Goal: Task Accomplishment & Management: Manage account settings

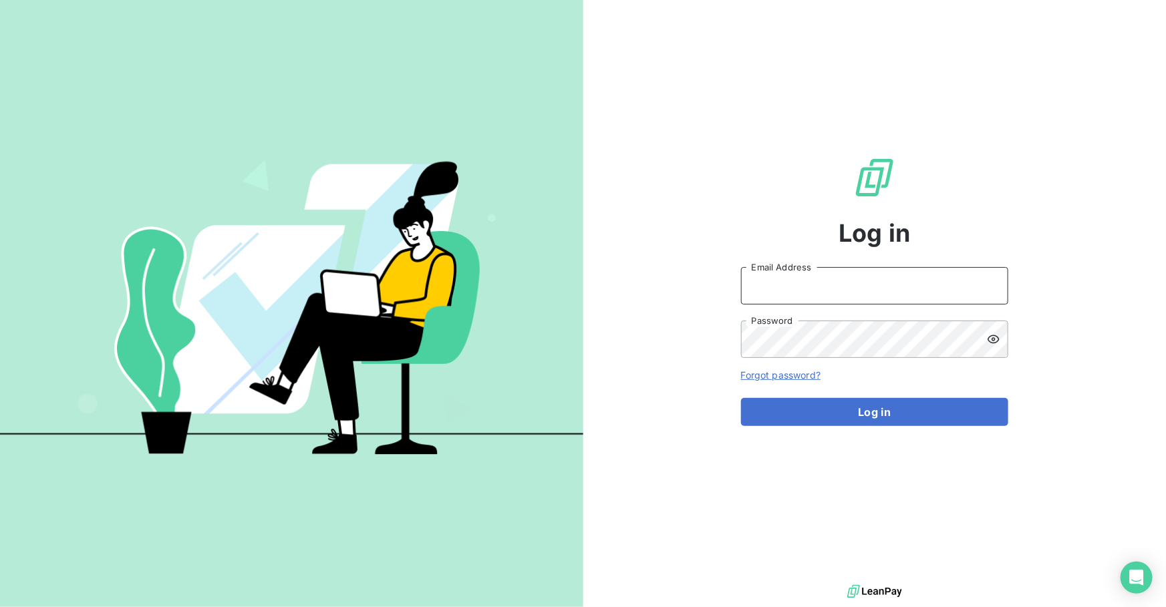
type input "[EMAIL_ADDRESS][DOMAIN_NAME]"
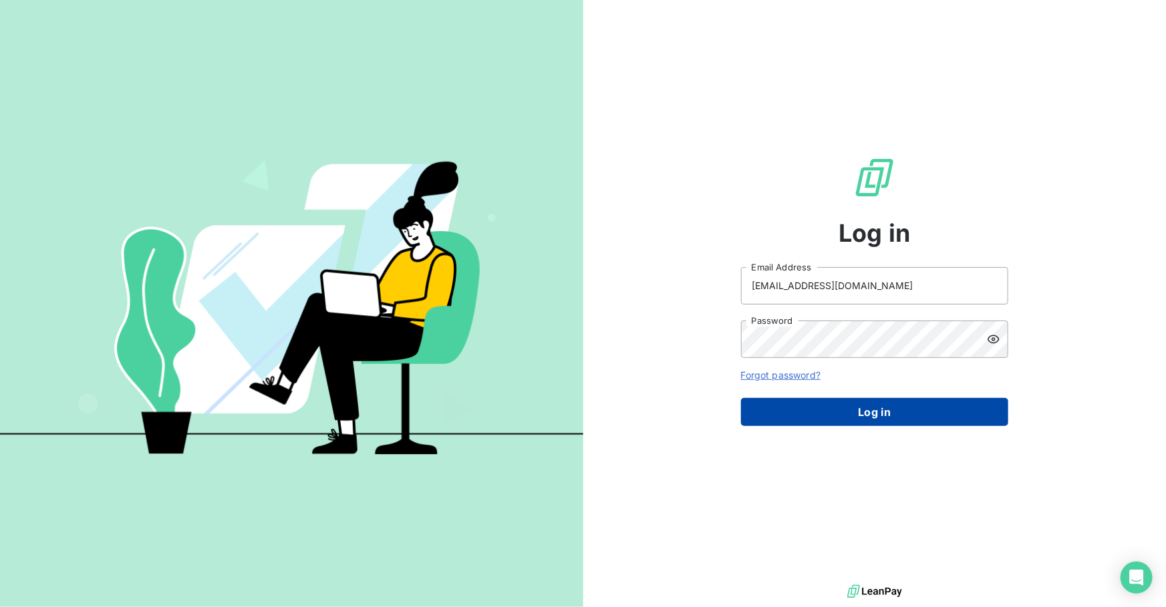
click at [867, 407] on button "Log in" at bounding box center [874, 412] width 267 height 28
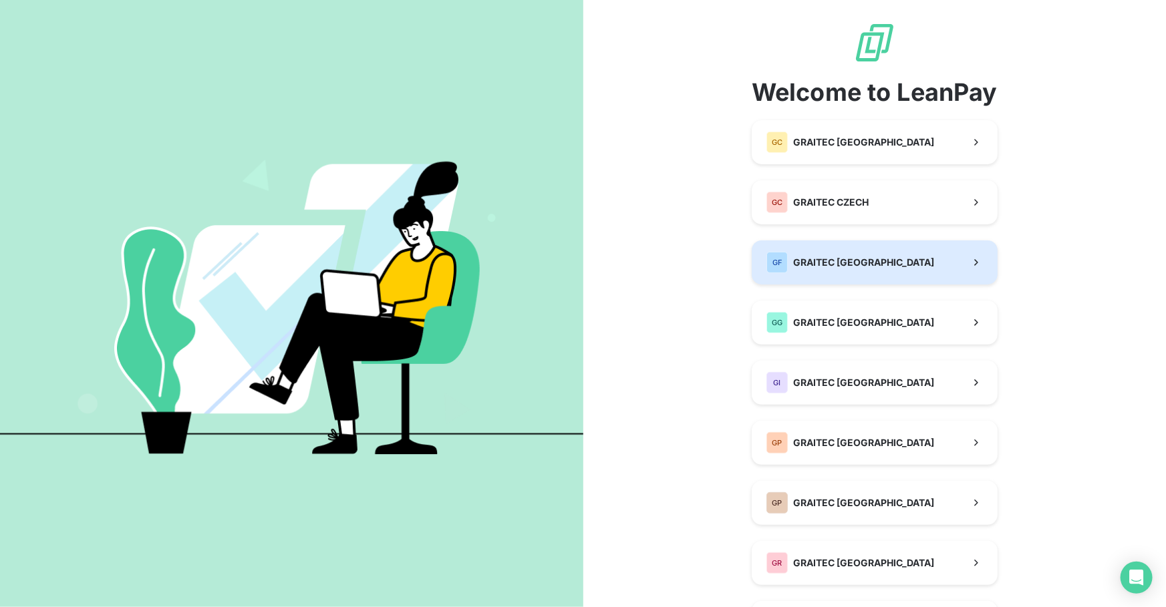
click at [810, 257] on span "GRAITEC [GEOGRAPHIC_DATA]" at bounding box center [863, 262] width 141 height 13
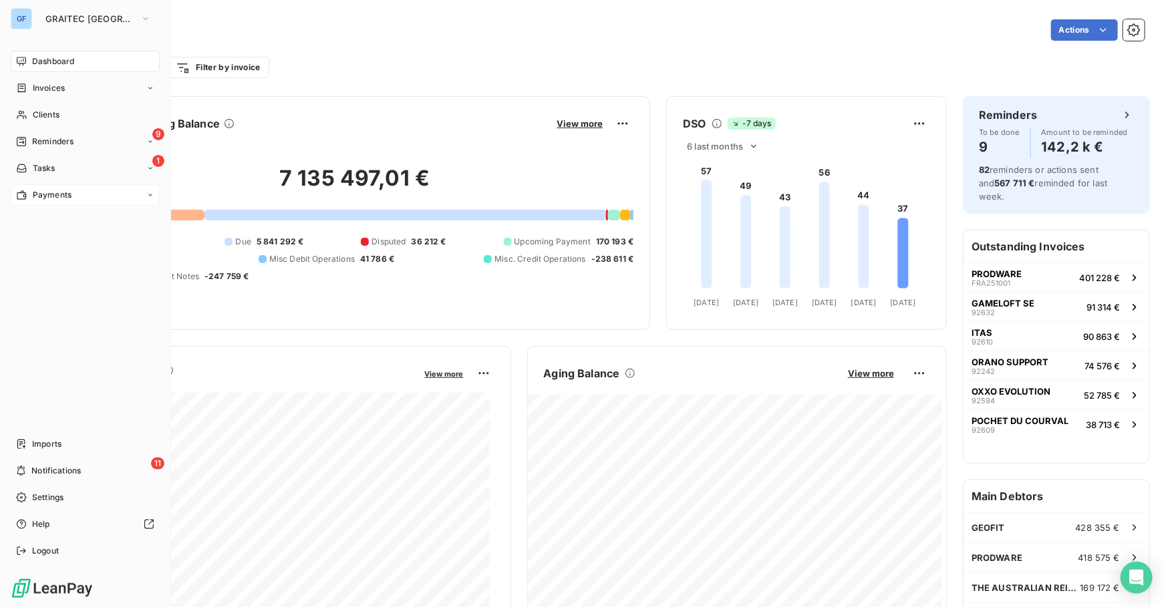
click at [24, 190] on icon at bounding box center [21, 195] width 11 height 11
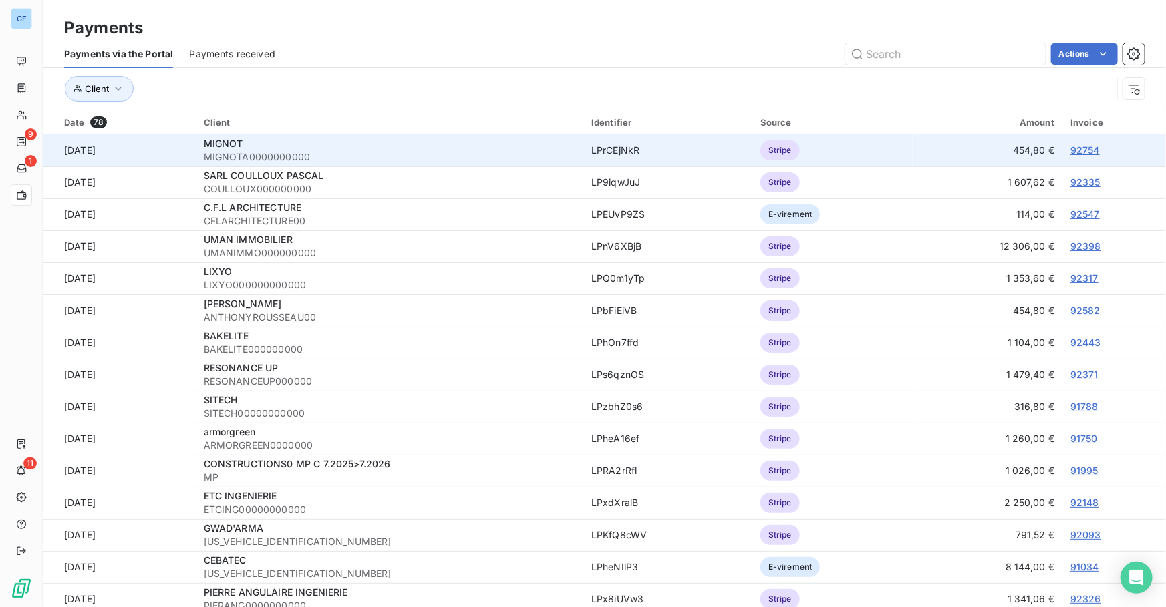
click at [1074, 149] on link "92754" at bounding box center [1084, 149] width 29 height 11
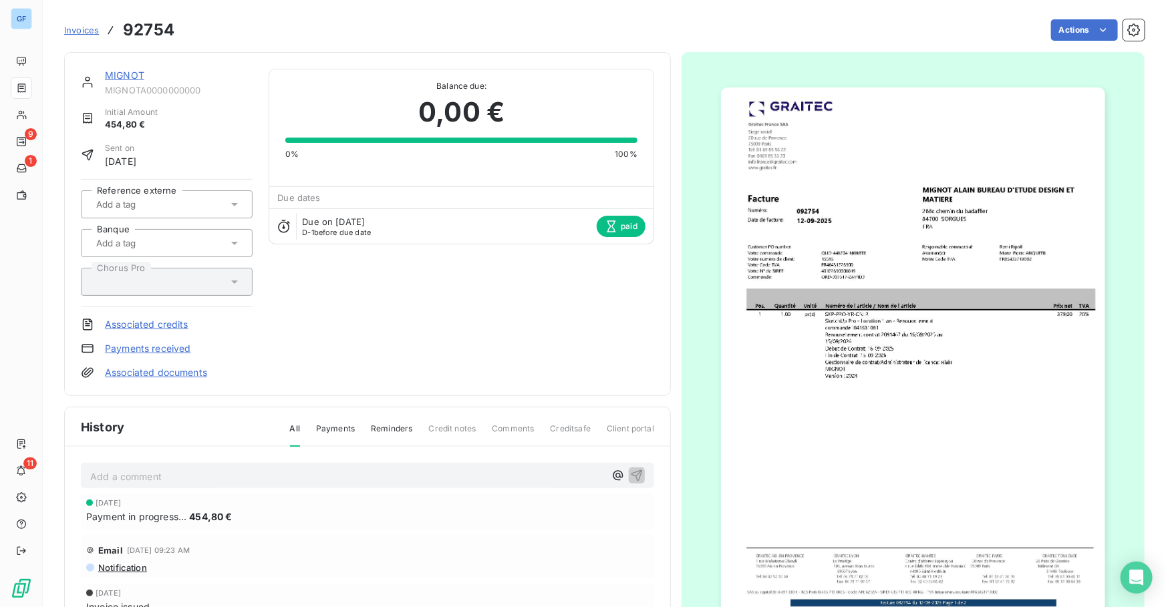
click at [79, 29] on span "Invoices" at bounding box center [81, 30] width 35 height 11
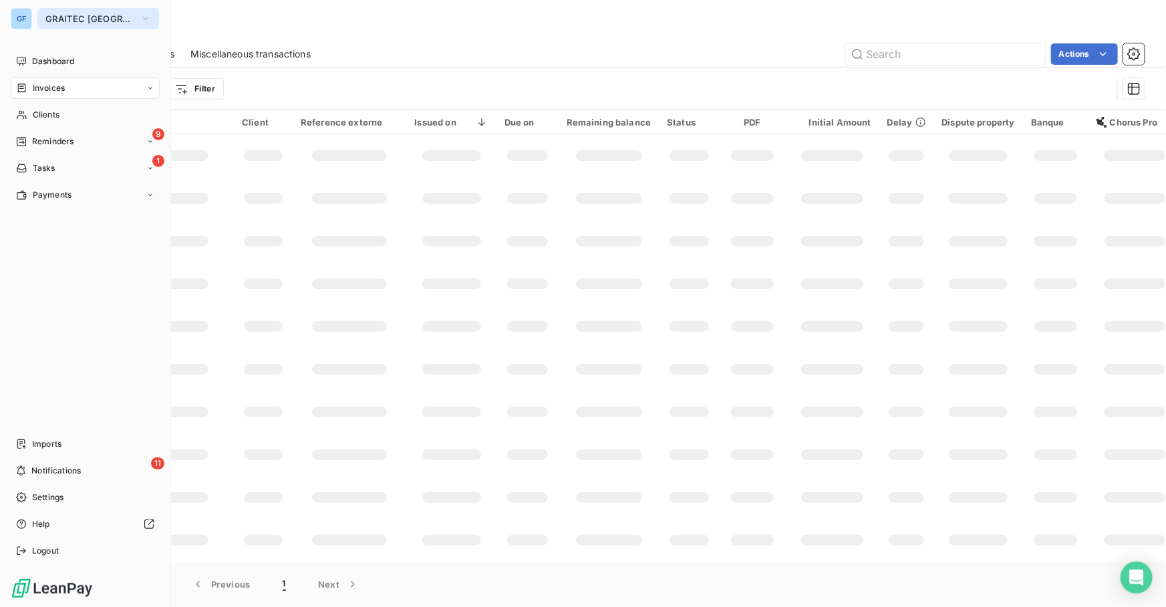
click at [66, 17] on span "GRAITEC [GEOGRAPHIC_DATA]" at bounding box center [90, 18] width 90 height 11
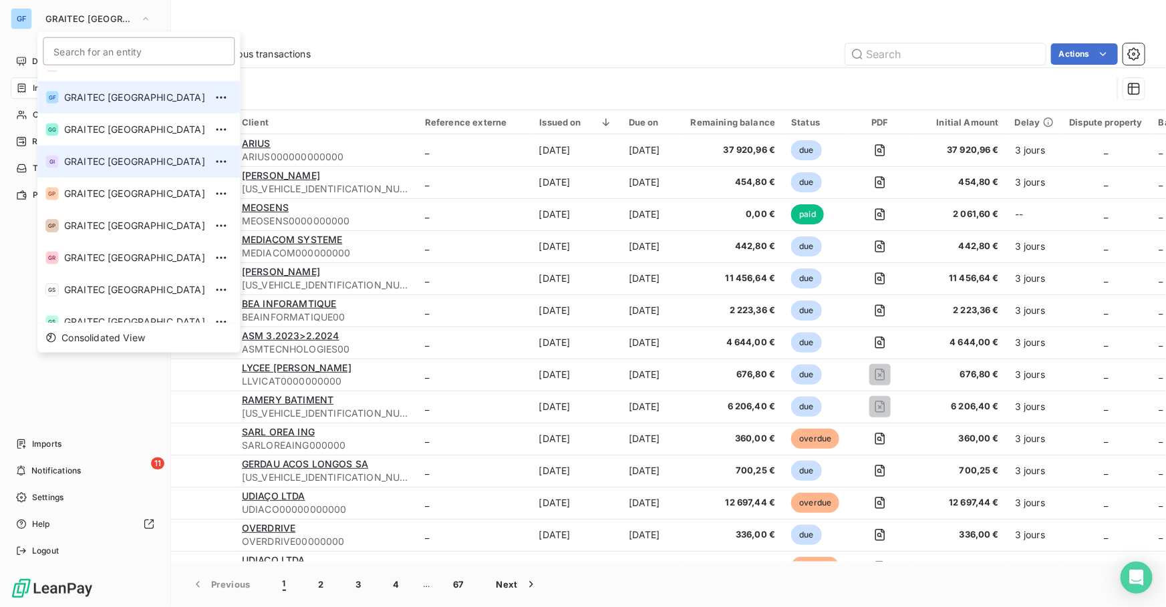
scroll to position [132, 0]
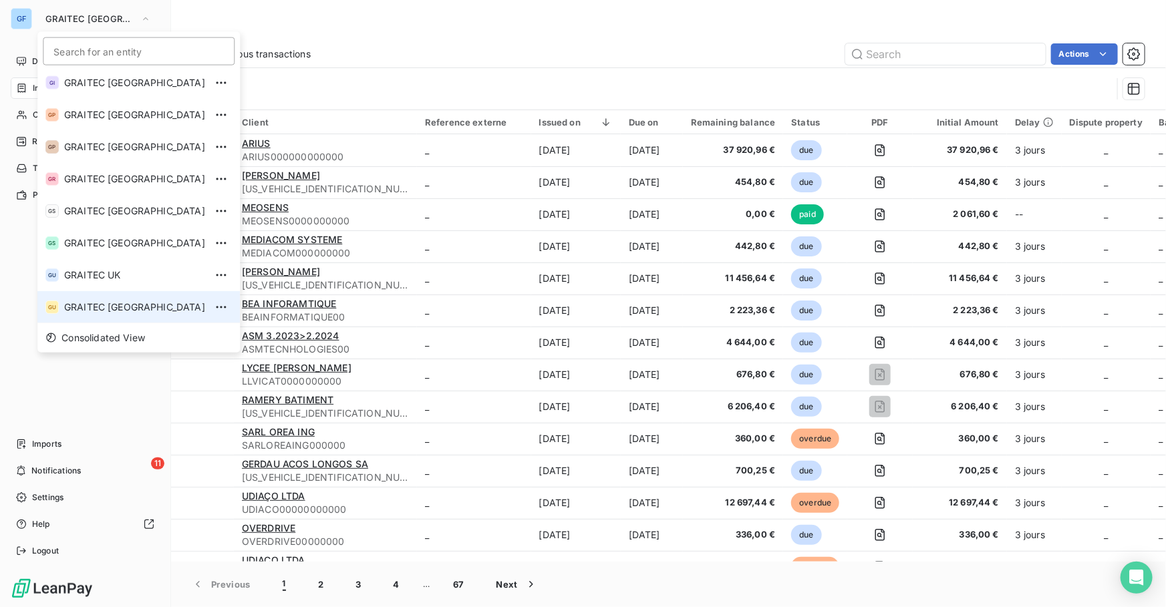
click at [108, 305] on span "GRAITEC [GEOGRAPHIC_DATA]" at bounding box center [134, 307] width 141 height 13
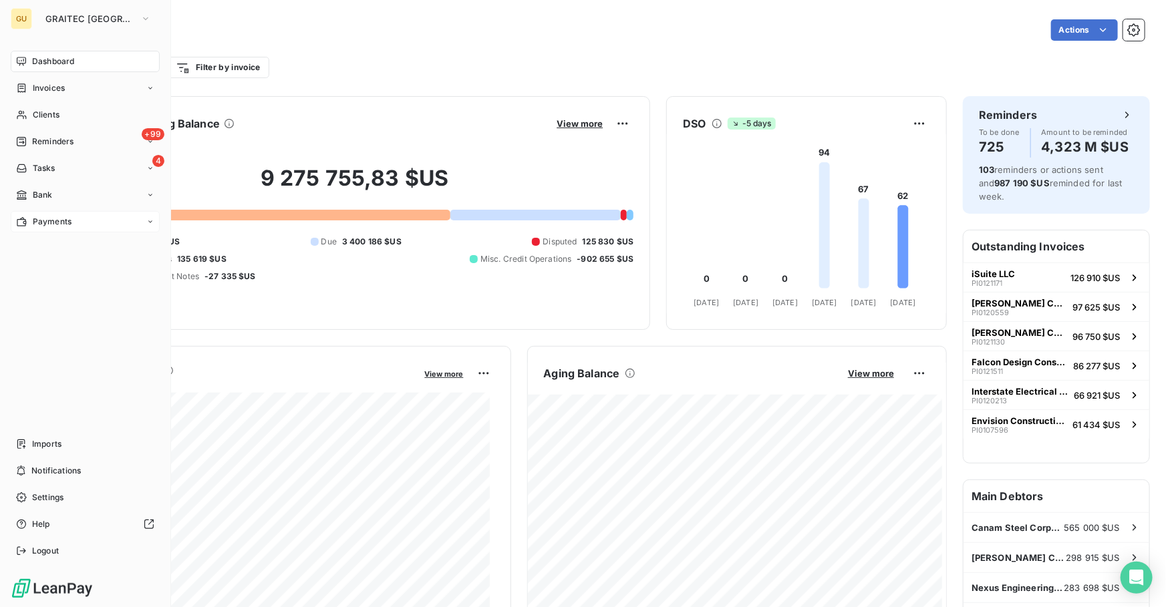
click at [43, 226] on span "Payments" at bounding box center [52, 222] width 39 height 12
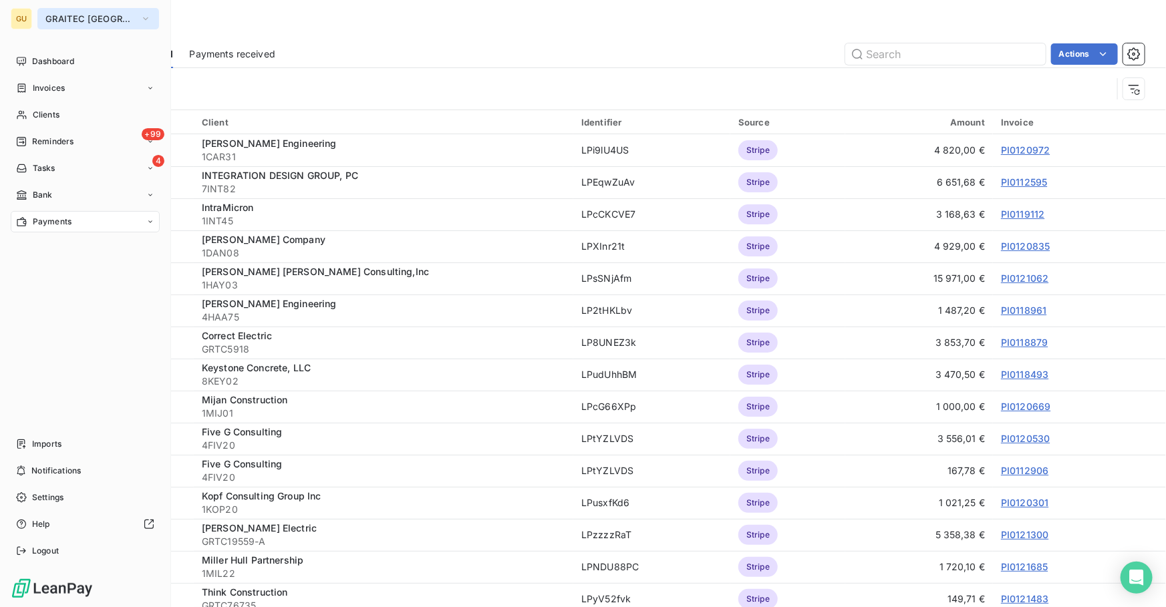
click at [57, 22] on span "GRAITEC [GEOGRAPHIC_DATA]" at bounding box center [90, 18] width 90 height 11
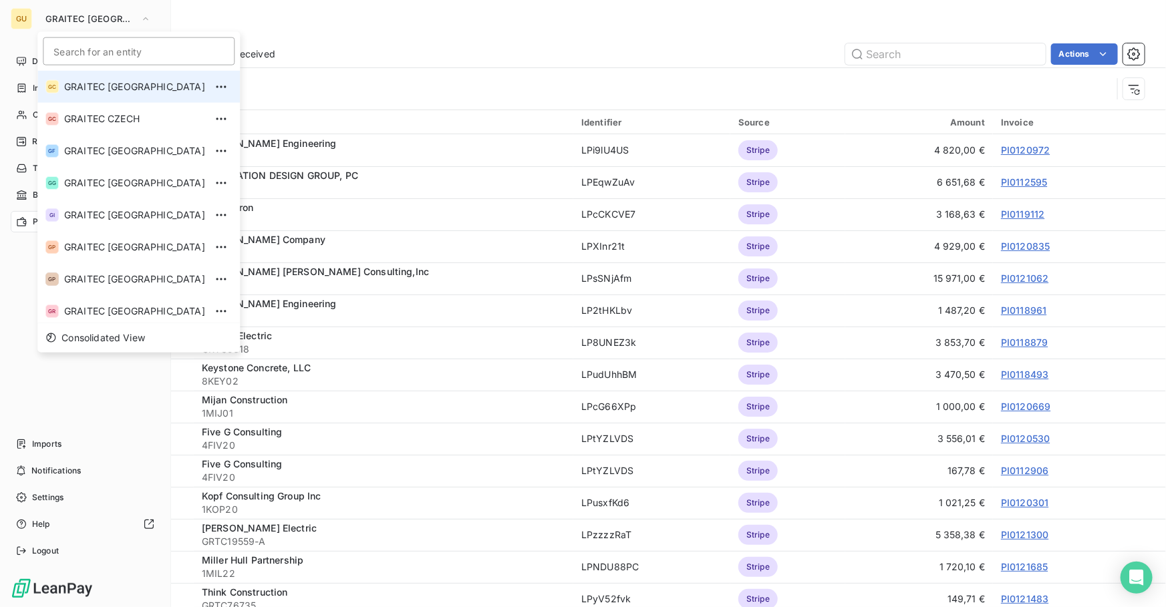
click at [89, 97] on li "GC GRAITEC [GEOGRAPHIC_DATA]" at bounding box center [138, 87] width 202 height 32
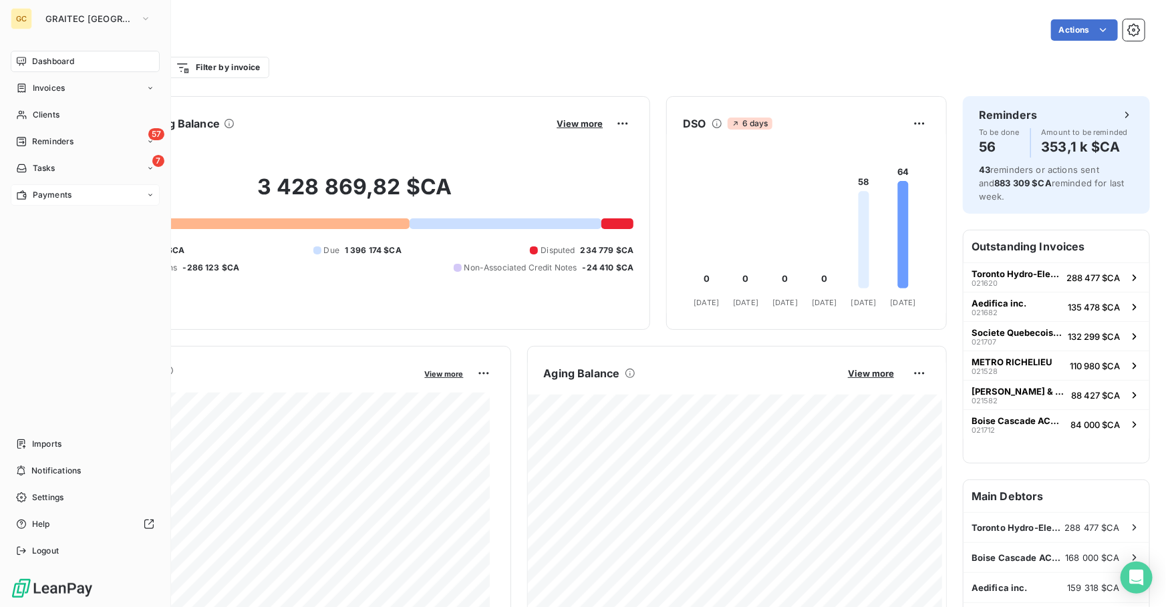
click at [65, 188] on div "Payments" at bounding box center [85, 194] width 149 height 21
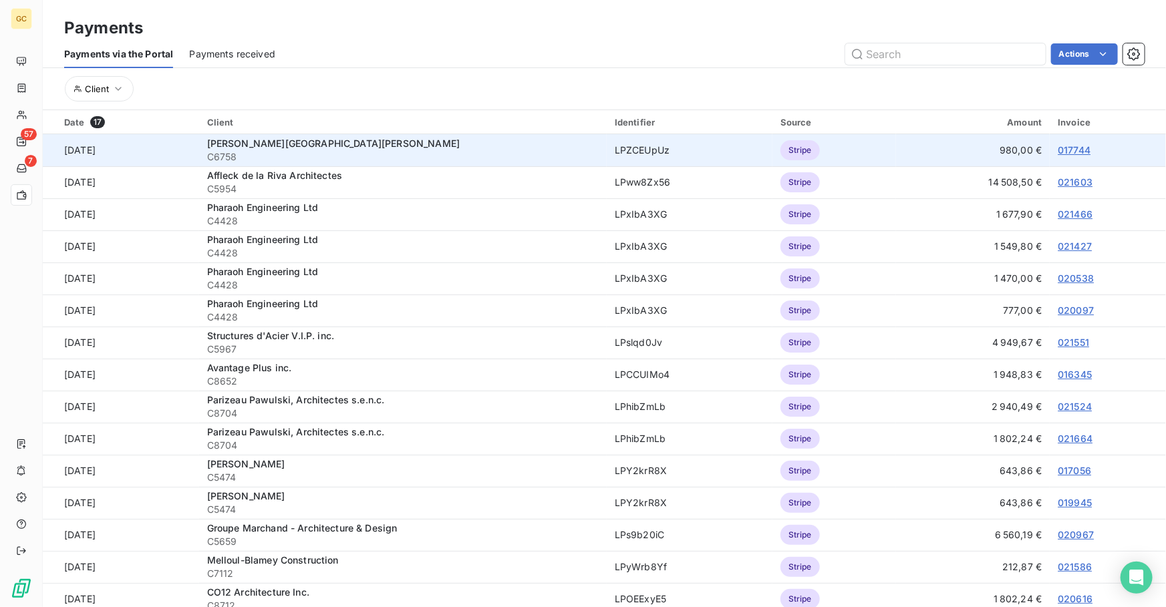
click at [1075, 151] on link "017744" at bounding box center [1073, 149] width 33 height 11
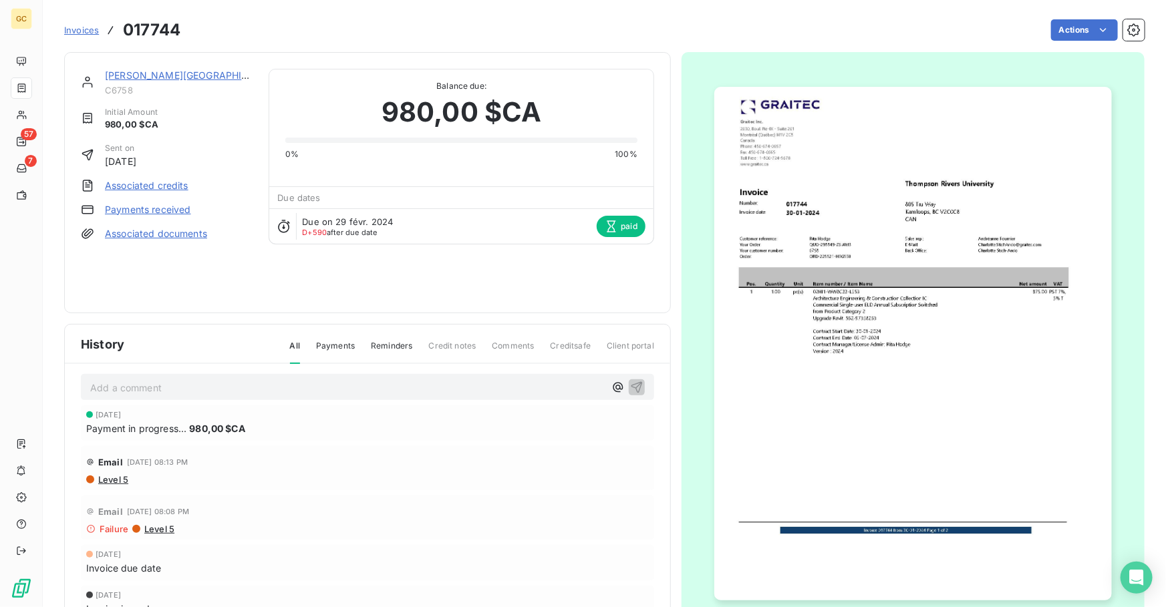
scroll to position [7, 0]
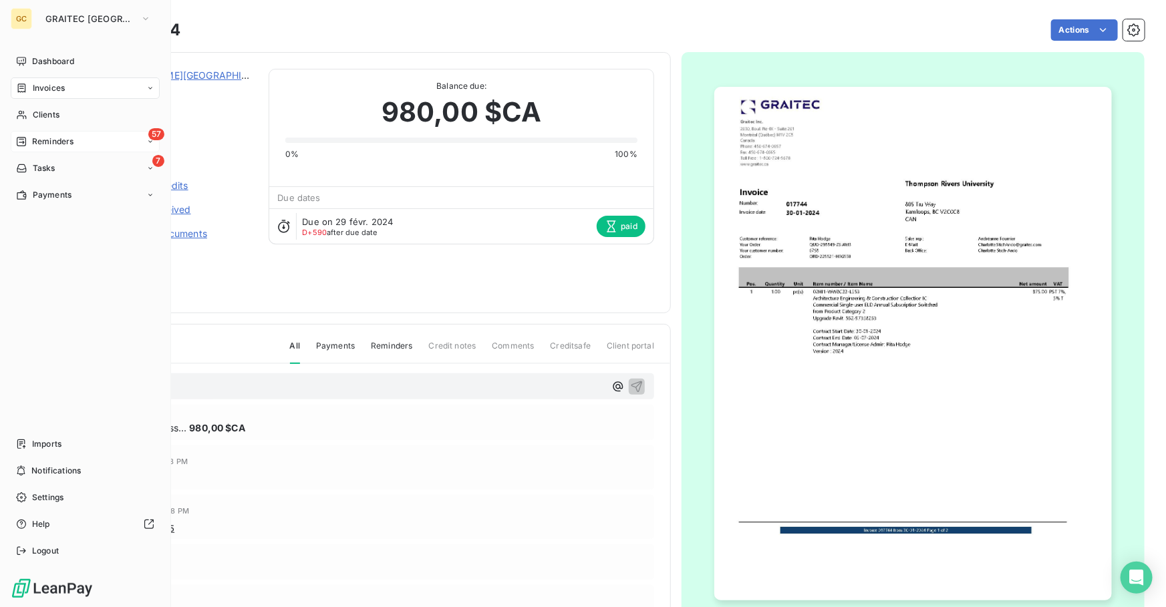
click at [53, 138] on span "Reminders" at bounding box center [52, 142] width 41 height 12
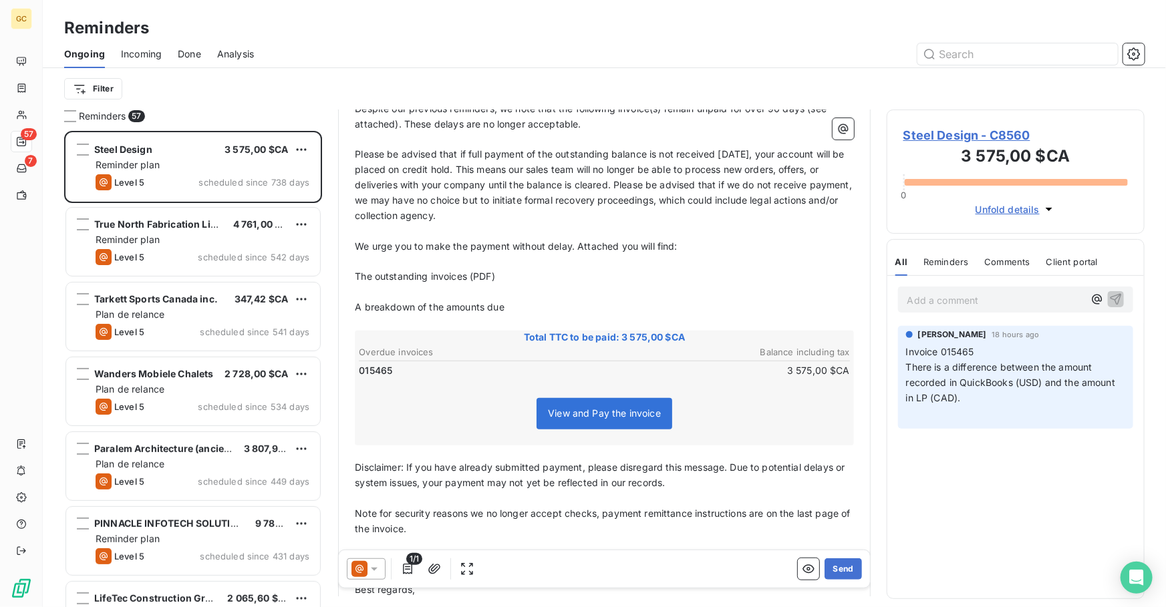
scroll to position [243, 0]
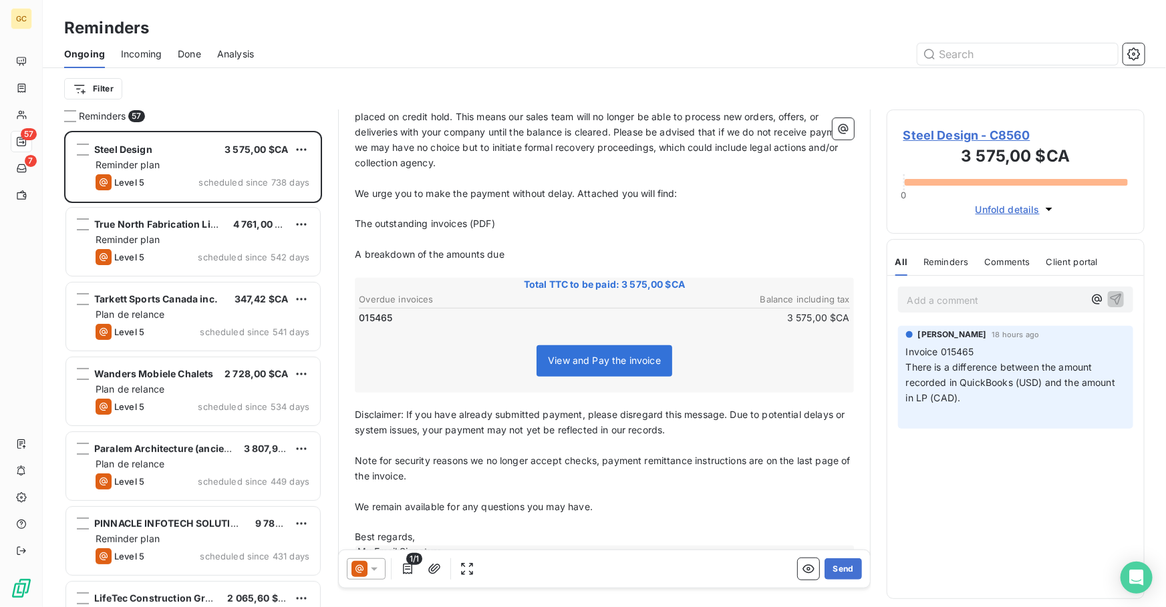
click at [922, 129] on span "Steel Design - C8560" at bounding box center [1015, 135] width 224 height 18
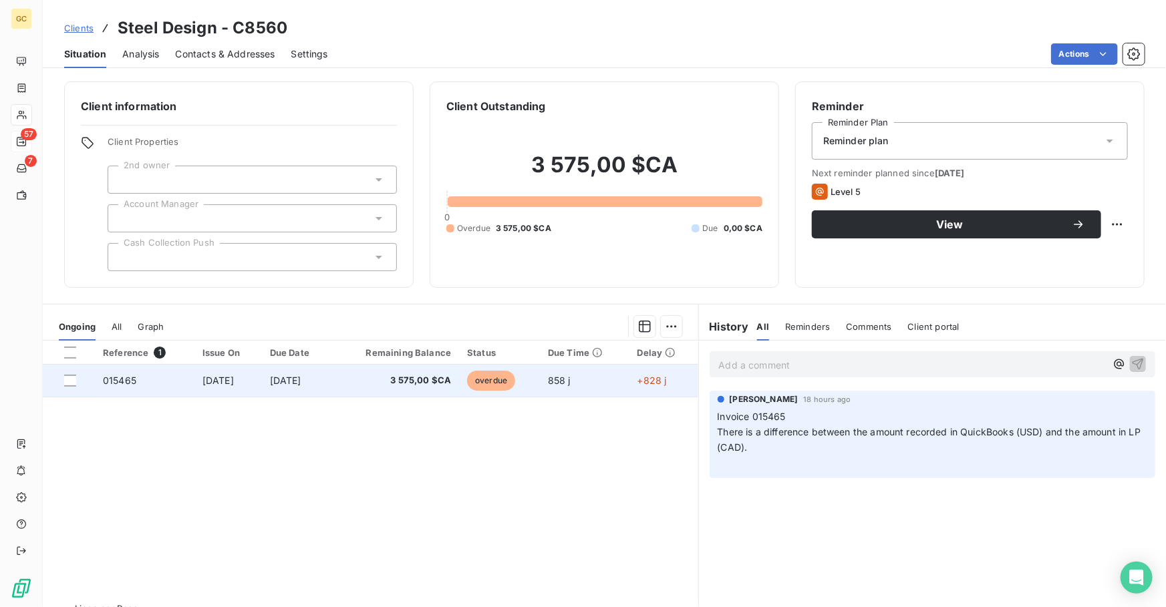
click at [437, 381] on span "3 575,00 $CA" at bounding box center [395, 380] width 112 height 13
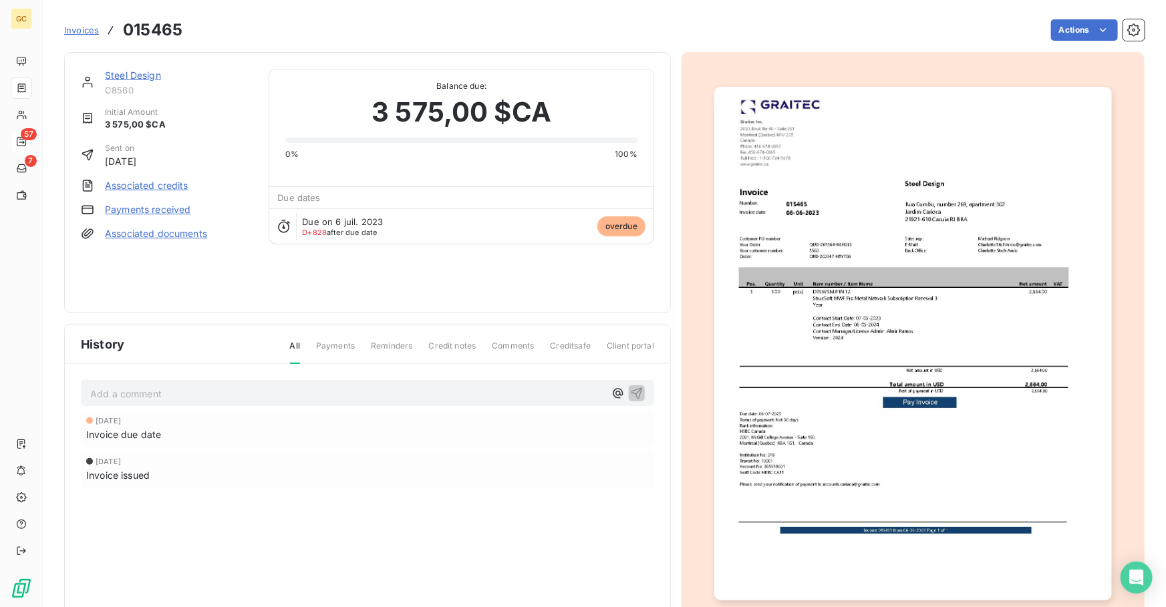
click at [847, 299] on img "button" at bounding box center [912, 344] width 397 height 514
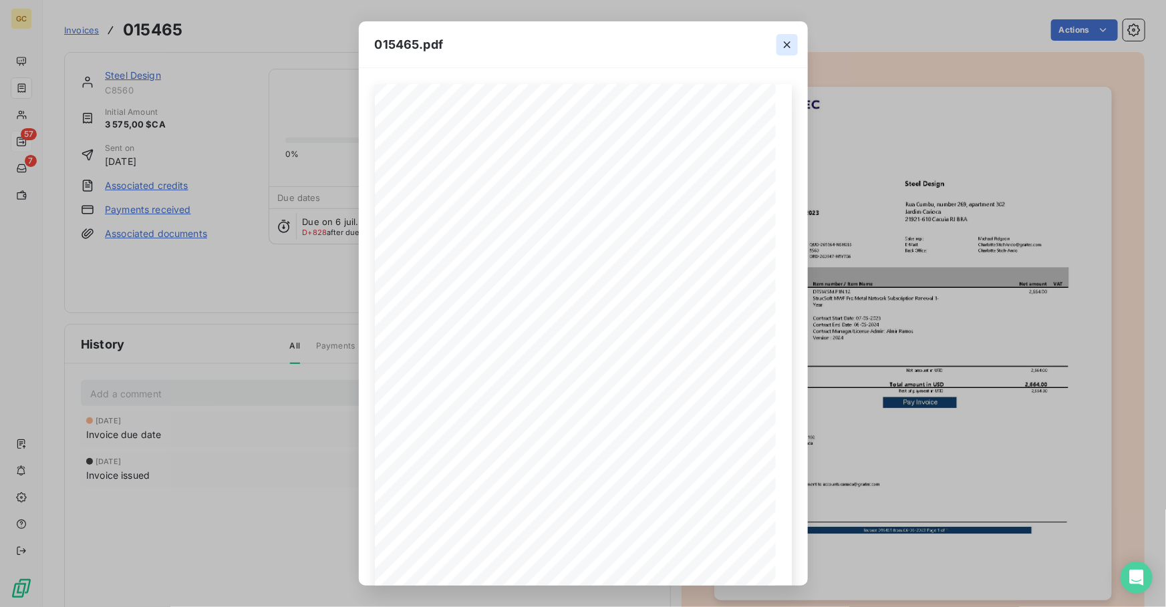
click at [789, 42] on icon "button" at bounding box center [786, 44] width 13 height 13
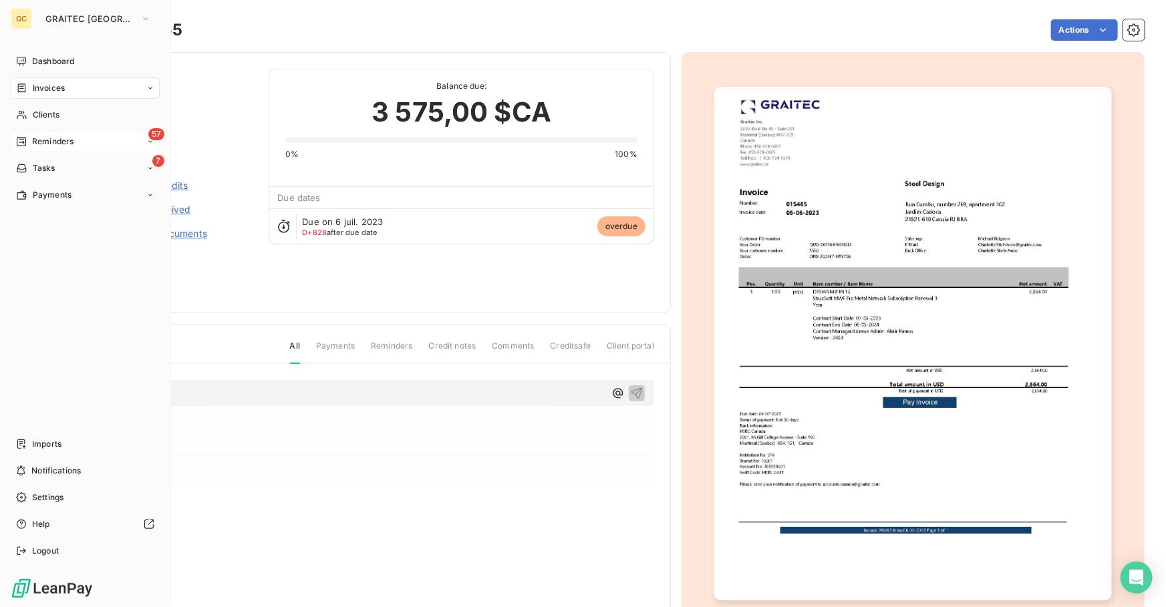
click at [60, 133] on div "57 Reminders" at bounding box center [85, 141] width 149 height 21
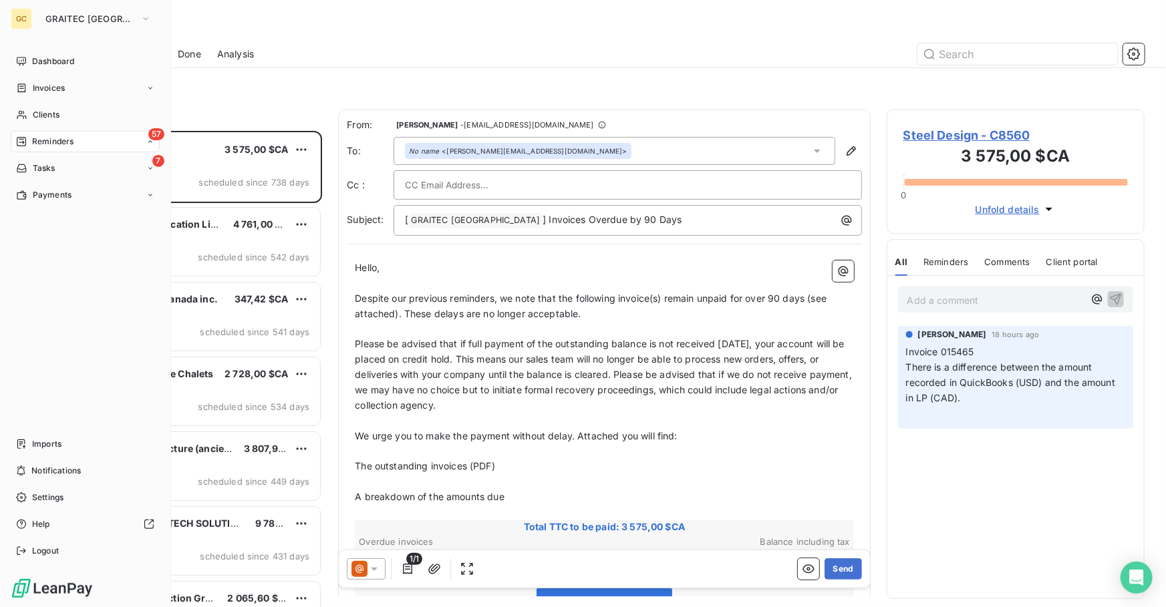
scroll to position [468, 248]
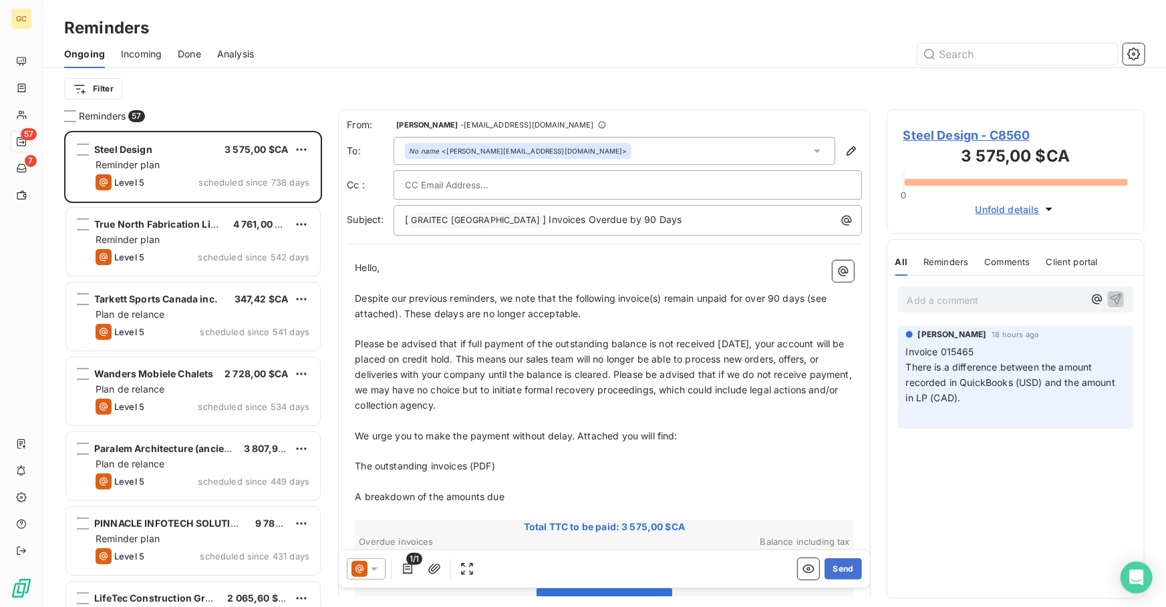
click at [176, 48] on div "Ongoing Incoming Done Analysis" at bounding box center [604, 54] width 1123 height 28
click at [188, 62] on div "Done" at bounding box center [189, 54] width 23 height 28
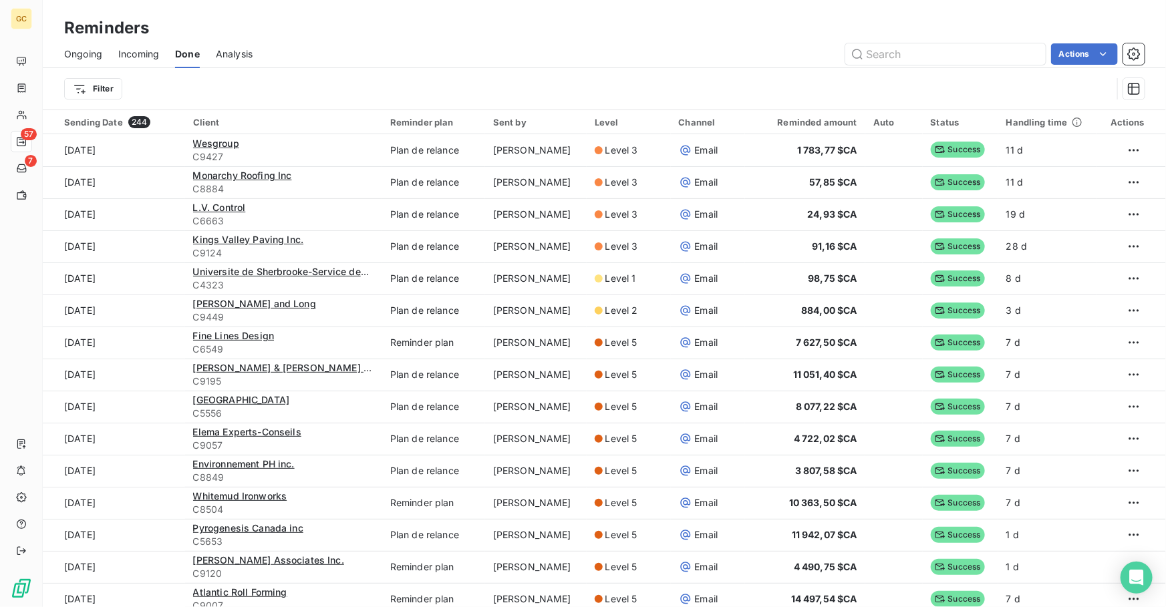
click at [146, 53] on span "Incoming" at bounding box center [138, 53] width 41 height 13
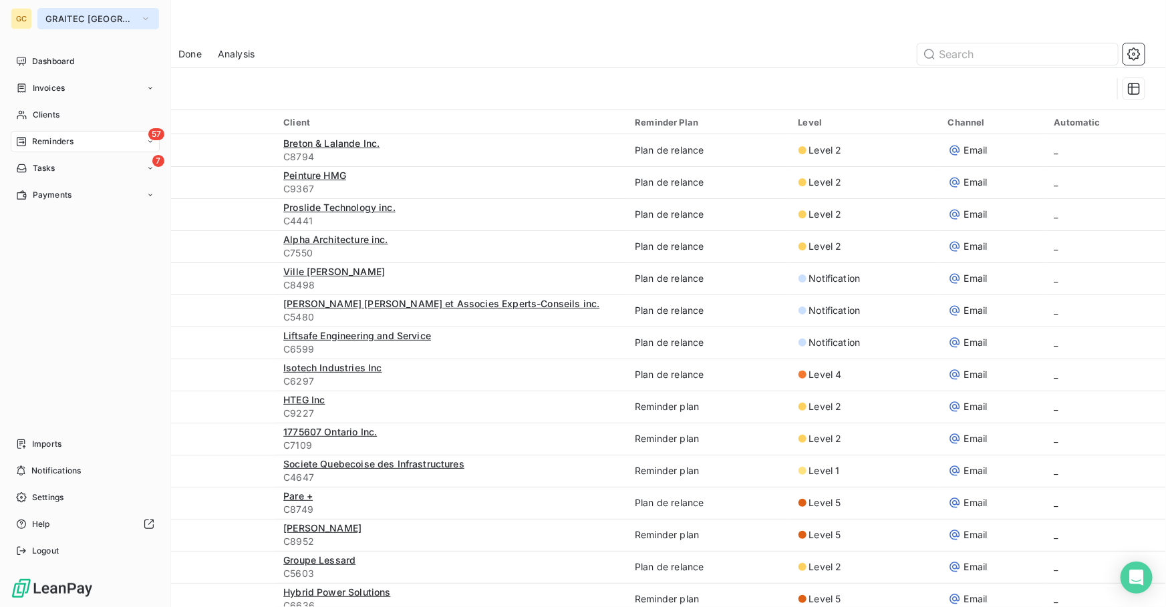
click at [79, 17] on span "GRAITEC [GEOGRAPHIC_DATA]" at bounding box center [90, 18] width 90 height 11
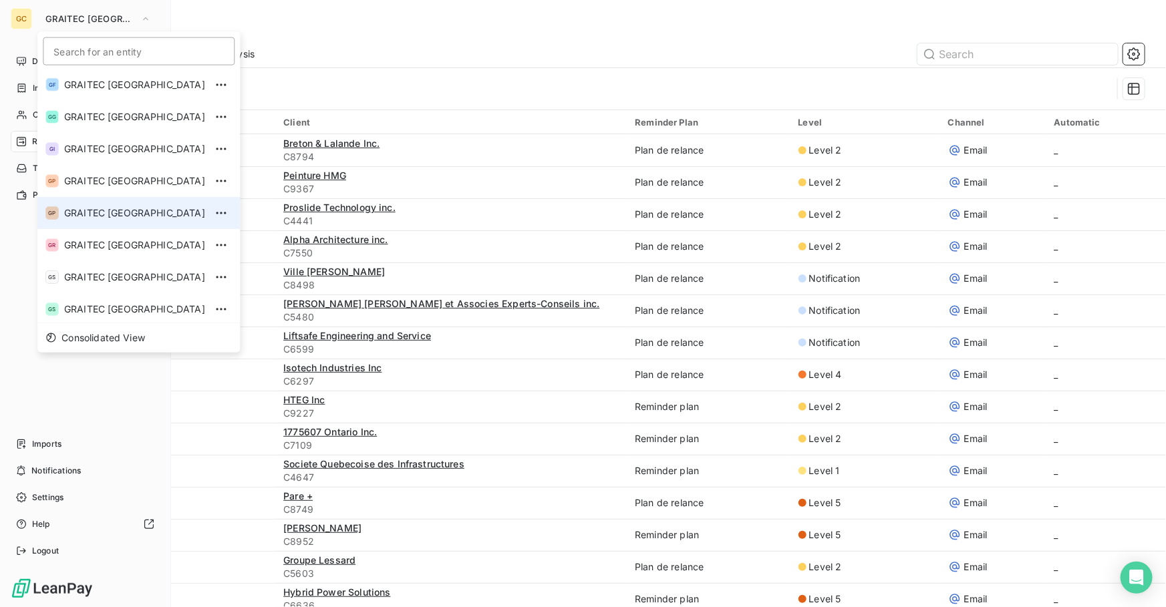
scroll to position [132, 0]
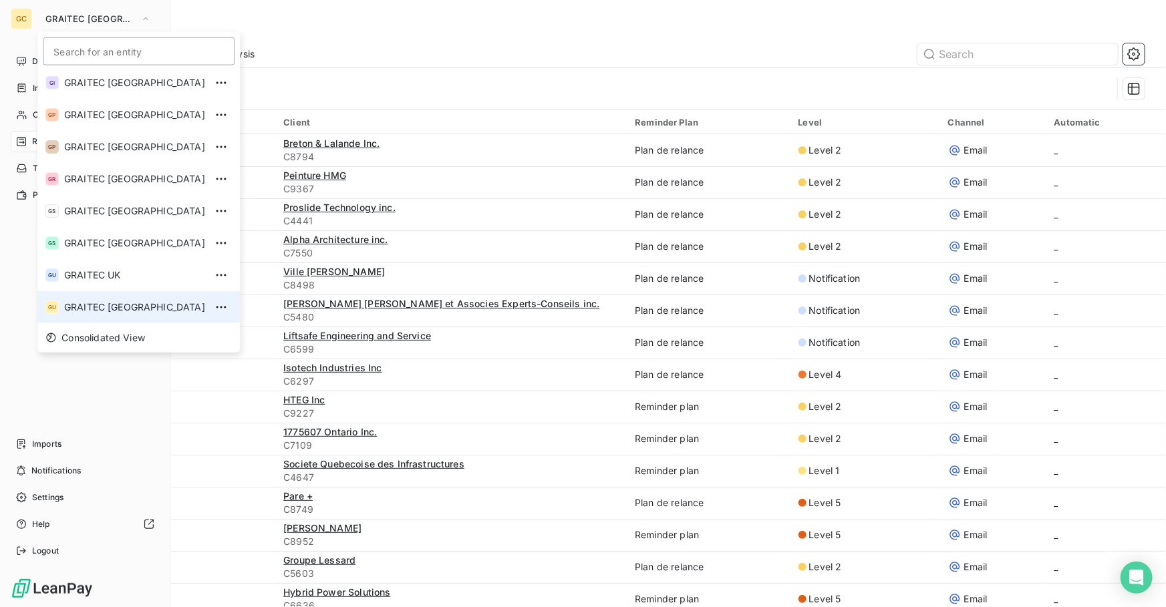
click at [100, 297] on li "GU GRAITEC [GEOGRAPHIC_DATA]" at bounding box center [138, 307] width 202 height 32
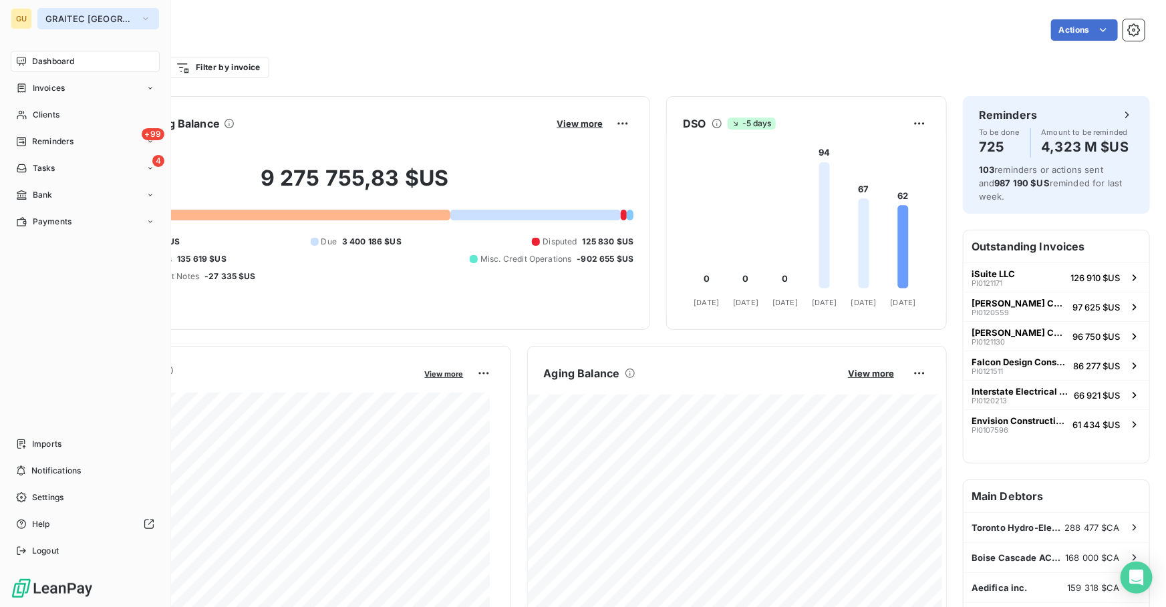
click at [79, 19] on span "GRAITEC [GEOGRAPHIC_DATA]" at bounding box center [90, 18] width 90 height 11
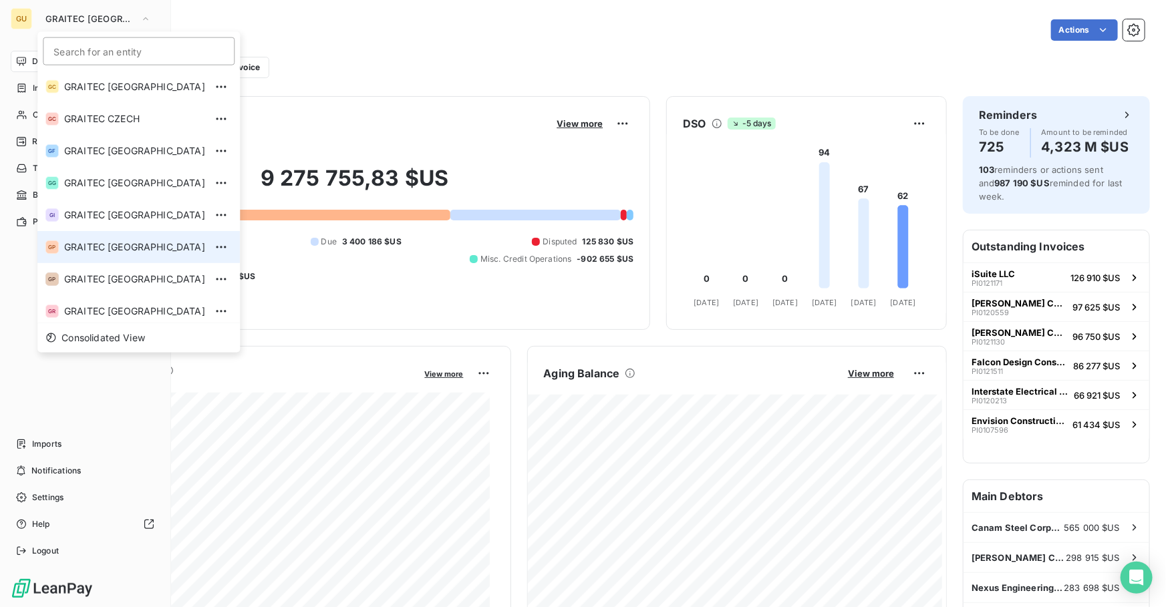
scroll to position [132, 0]
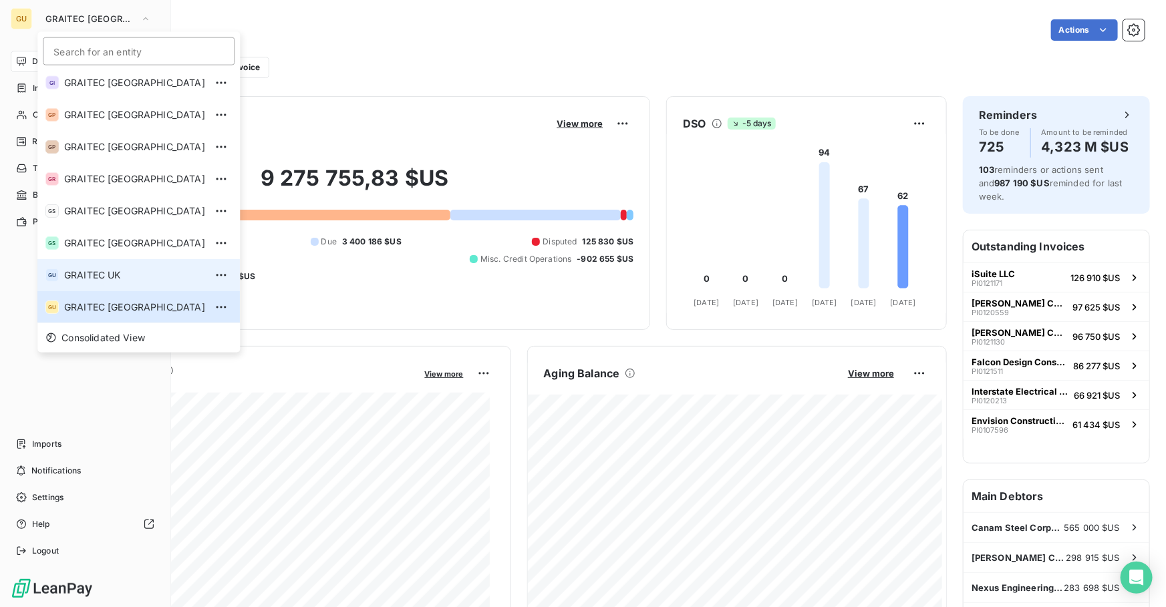
click at [69, 269] on span "GRAITEC UK" at bounding box center [134, 275] width 141 height 13
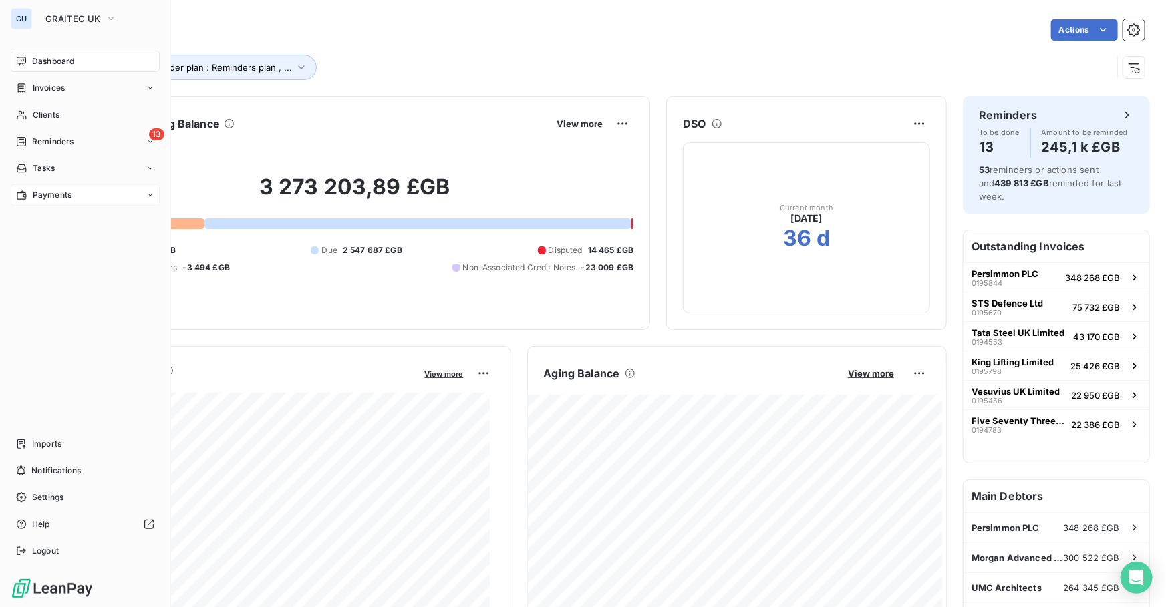
click at [47, 197] on span "Payments" at bounding box center [52, 195] width 39 height 12
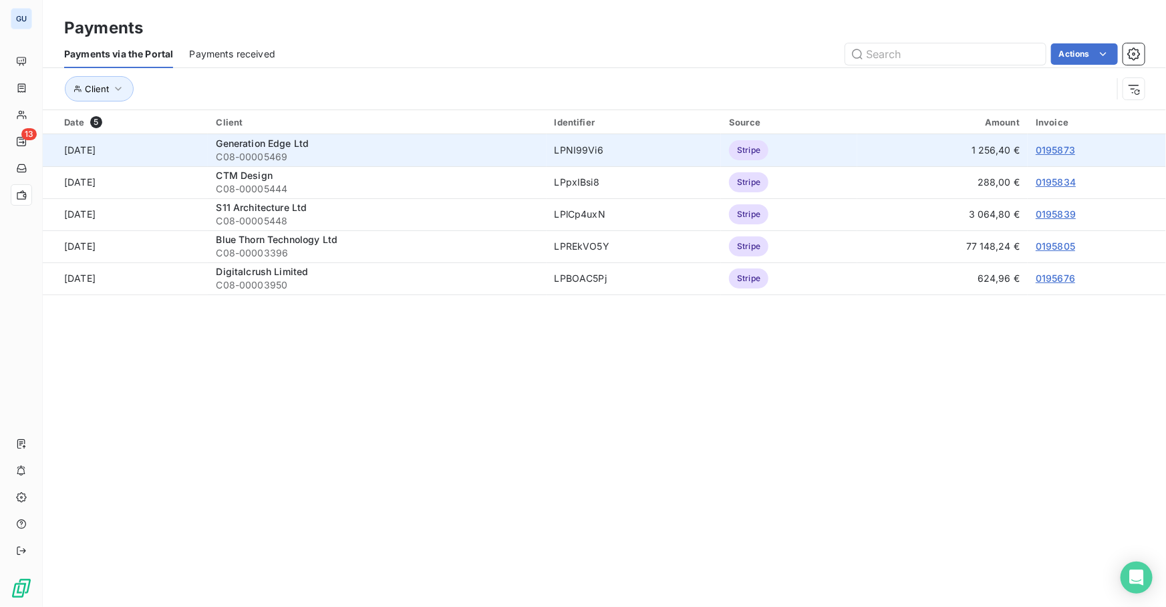
click at [1045, 150] on link "0195873" at bounding box center [1054, 149] width 39 height 11
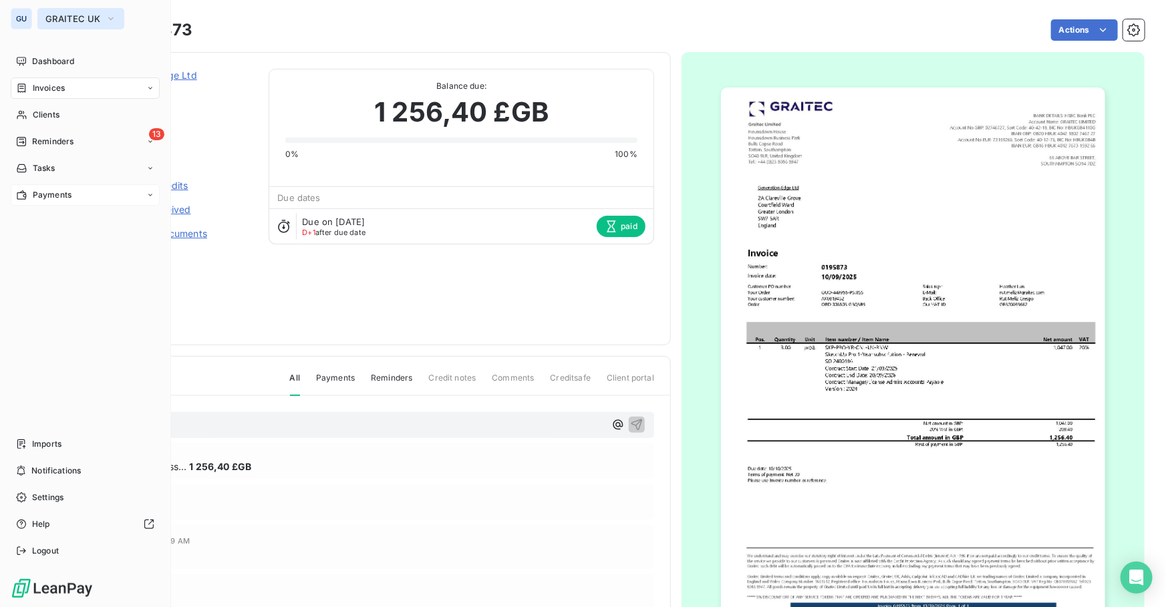
click at [65, 23] on span "GRAITEC UK" at bounding box center [72, 18] width 55 height 11
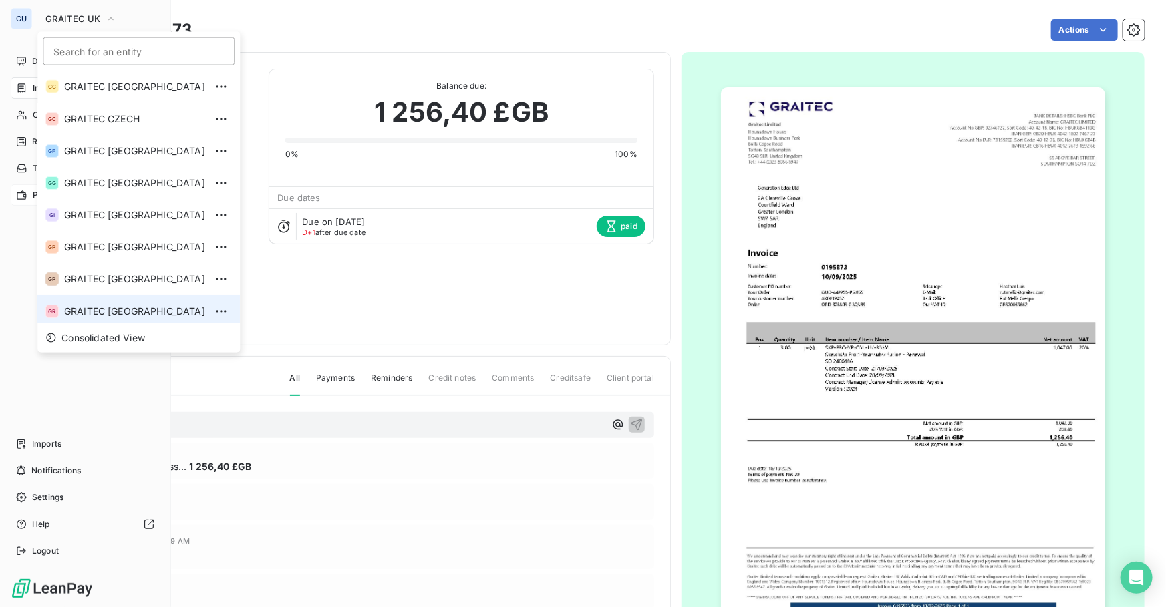
scroll to position [100, 0]
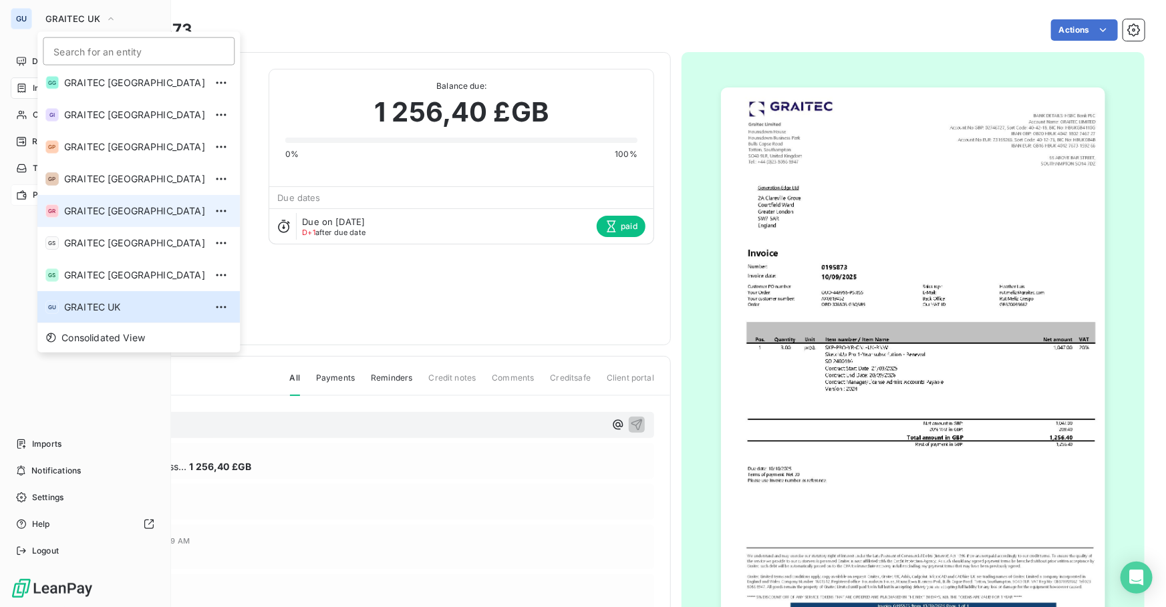
click at [107, 214] on span "GRAITEC [GEOGRAPHIC_DATA]" at bounding box center [134, 210] width 141 height 13
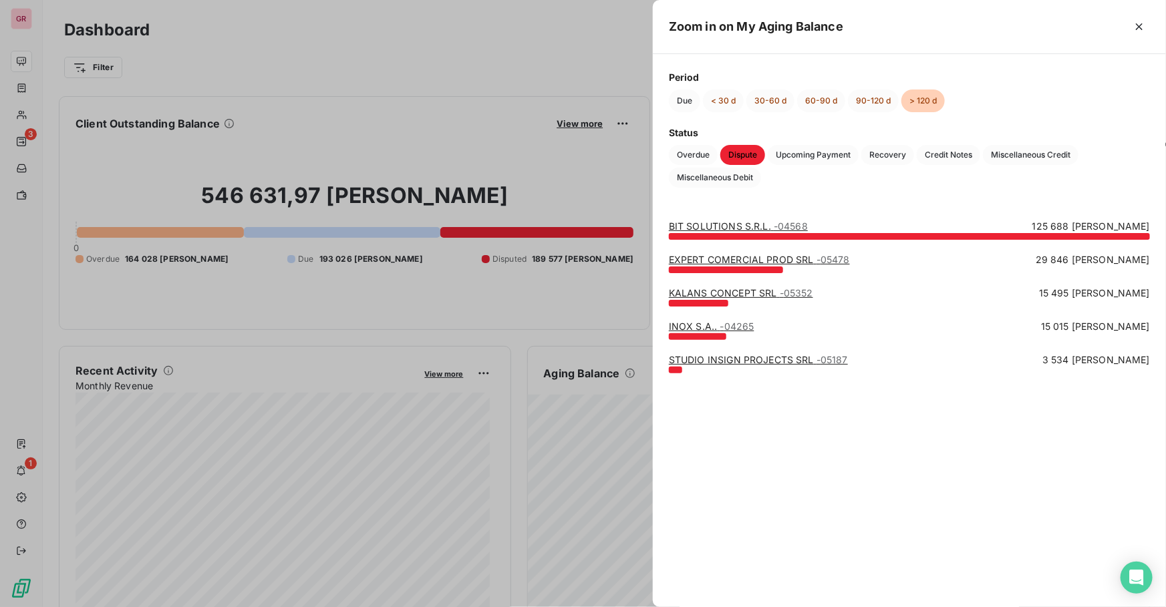
click at [500, 56] on div at bounding box center [583, 303] width 1166 height 607
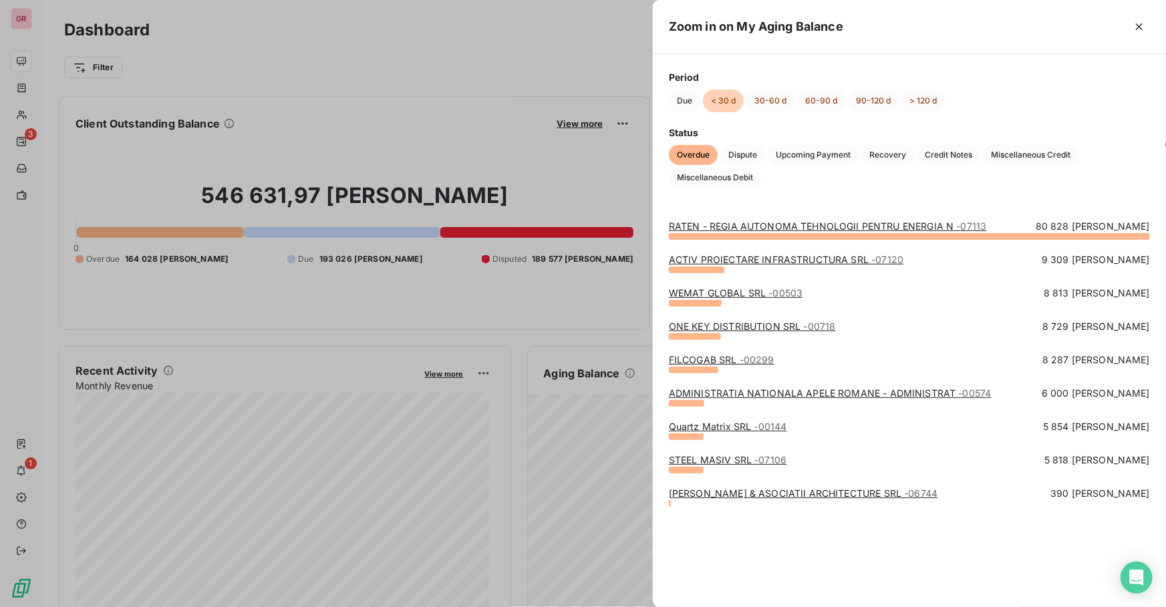
click at [37, 19] on div at bounding box center [583, 303] width 1166 height 607
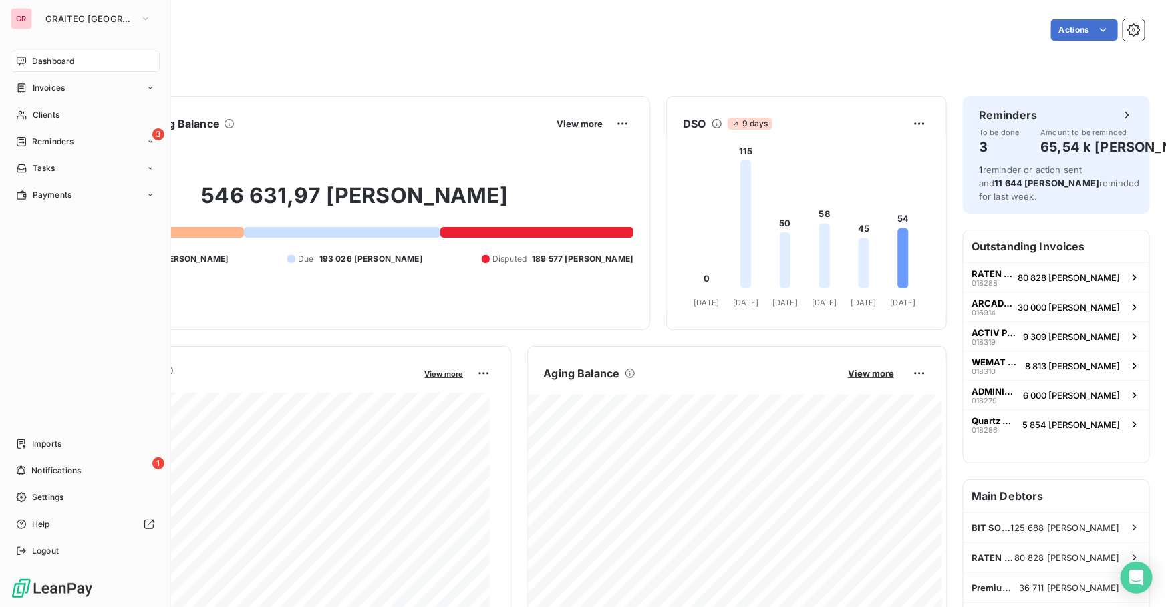
click at [2, 28] on div "GR GRAITEC ROMANIA Dashboard Invoices Clients 3 Reminders Tasks Payments Import…" at bounding box center [85, 303] width 171 height 607
click at [55, 15] on span "GRAITEC [GEOGRAPHIC_DATA]" at bounding box center [90, 18] width 90 height 11
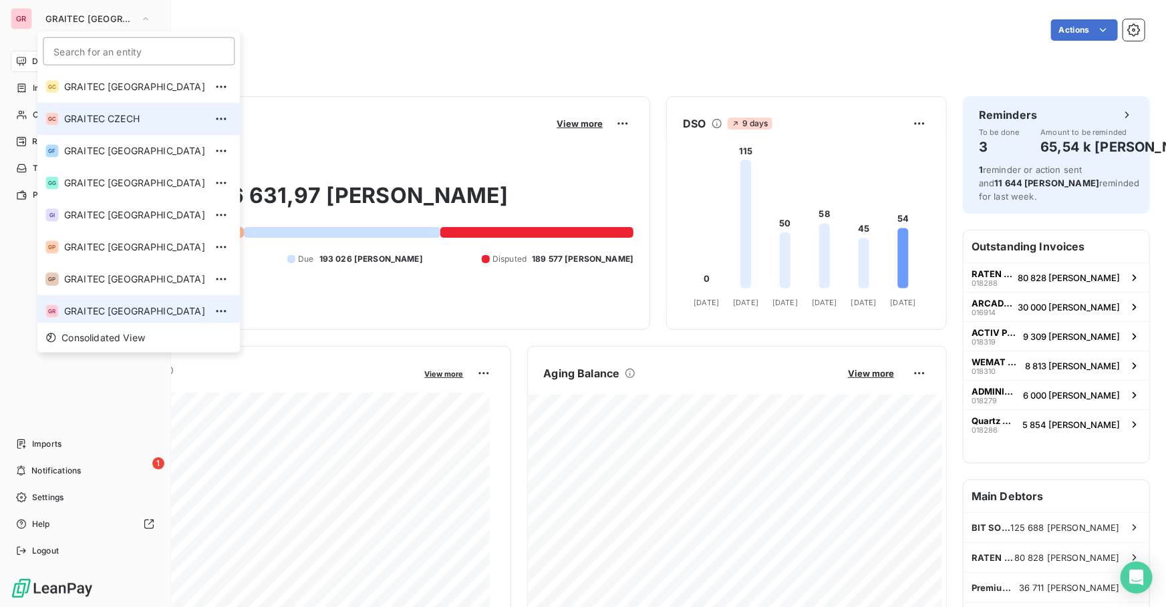
scroll to position [4, 0]
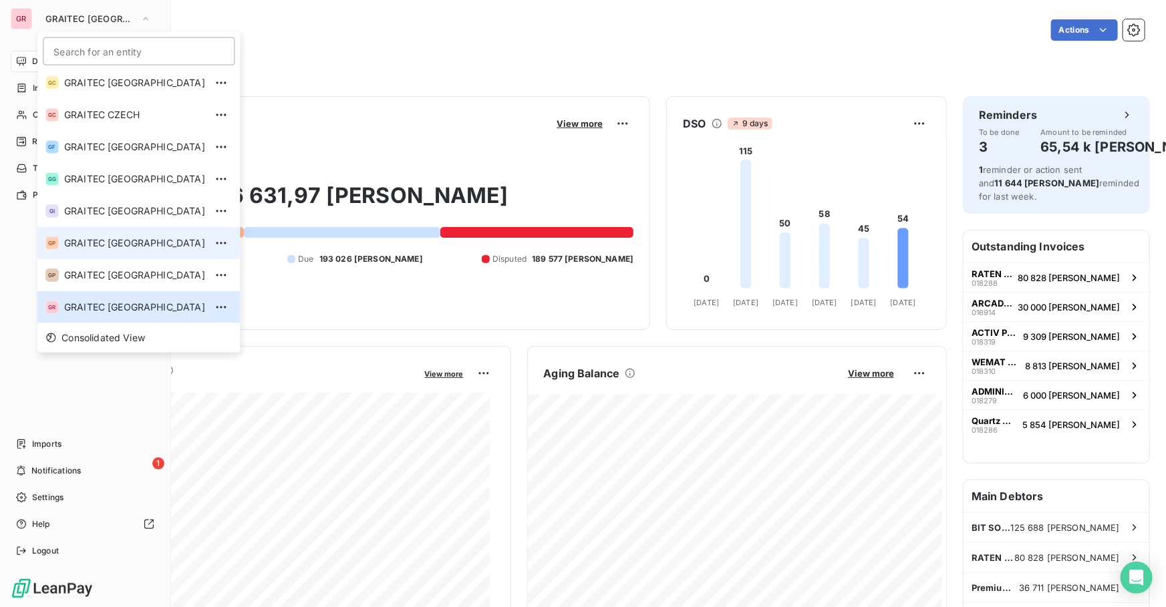
click at [140, 243] on span "GRAITEC [GEOGRAPHIC_DATA]" at bounding box center [134, 242] width 141 height 13
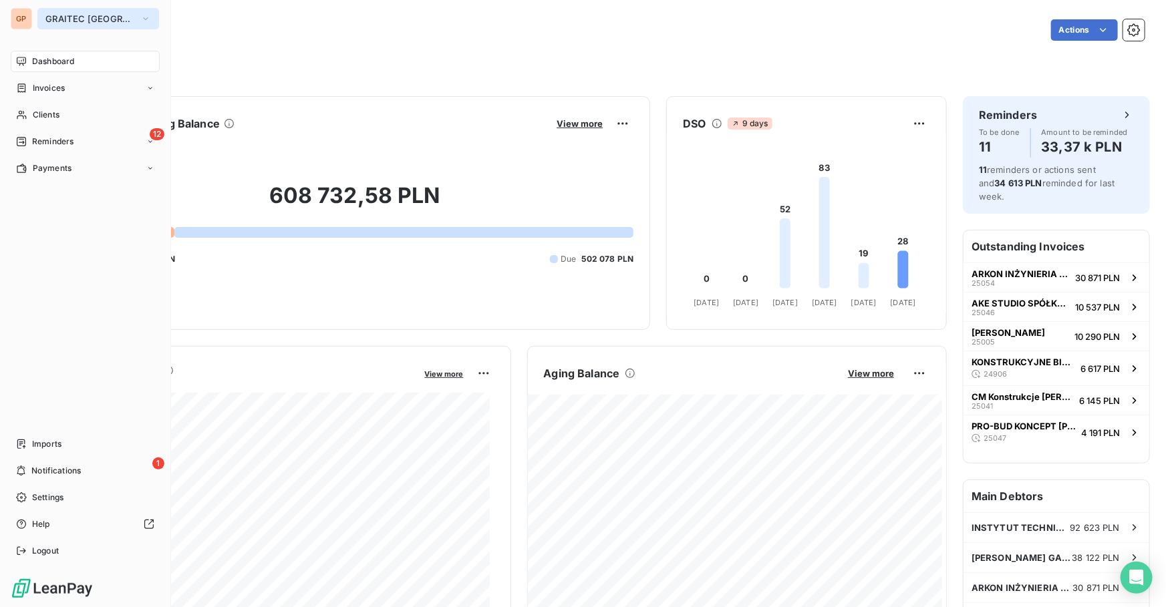
click at [79, 20] on span "GRAITEC [GEOGRAPHIC_DATA]" at bounding box center [90, 18] width 90 height 11
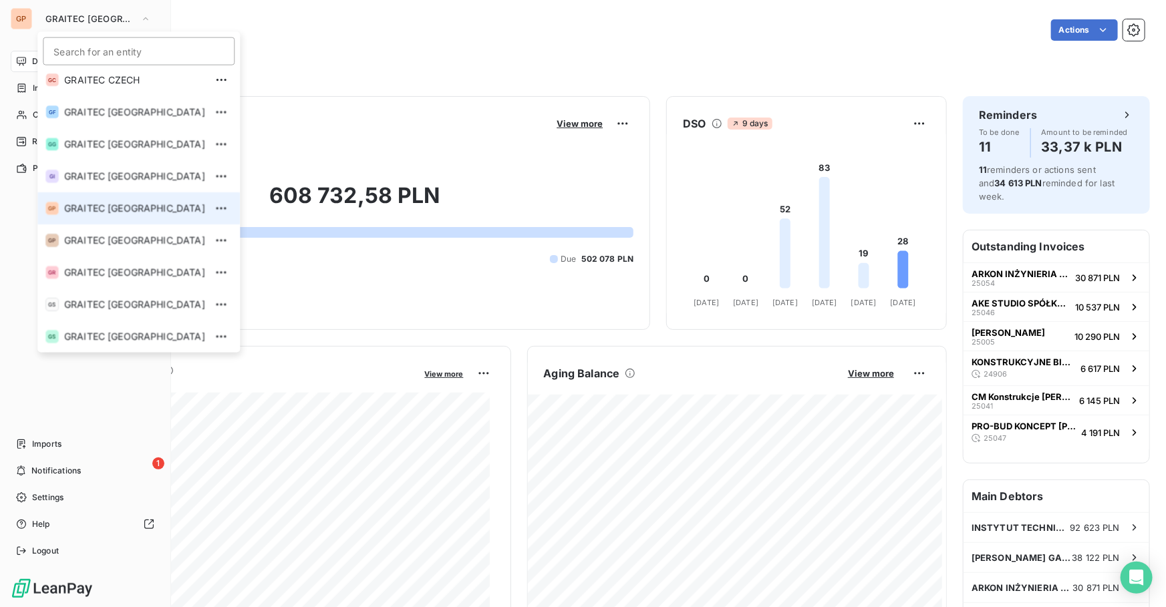
scroll to position [60, 0]
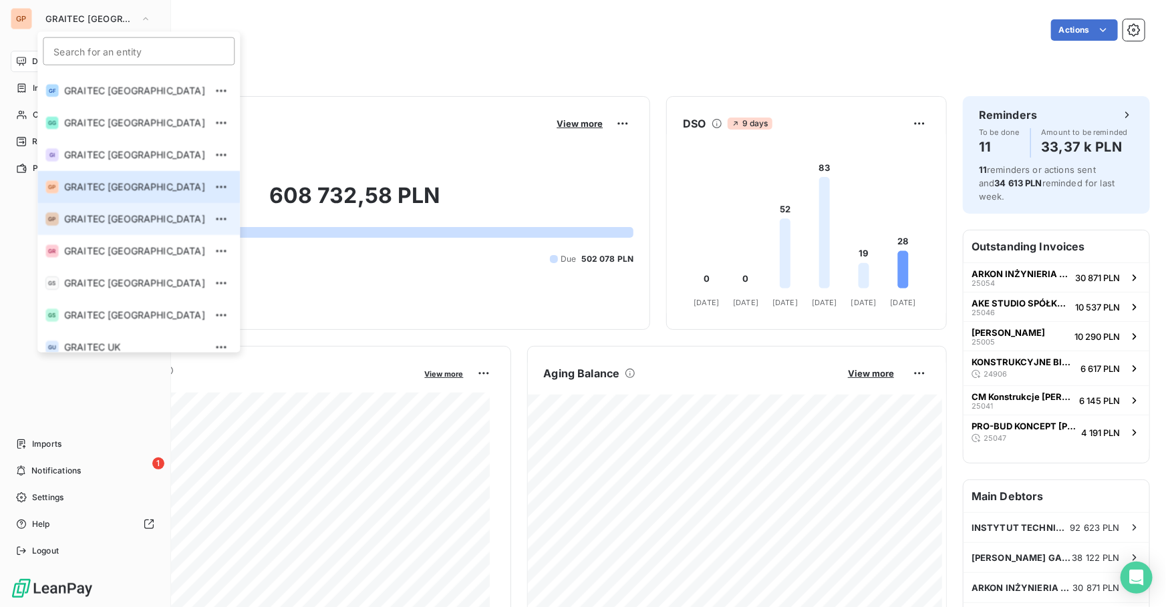
click at [98, 218] on span "GRAITEC [GEOGRAPHIC_DATA]" at bounding box center [134, 218] width 141 height 13
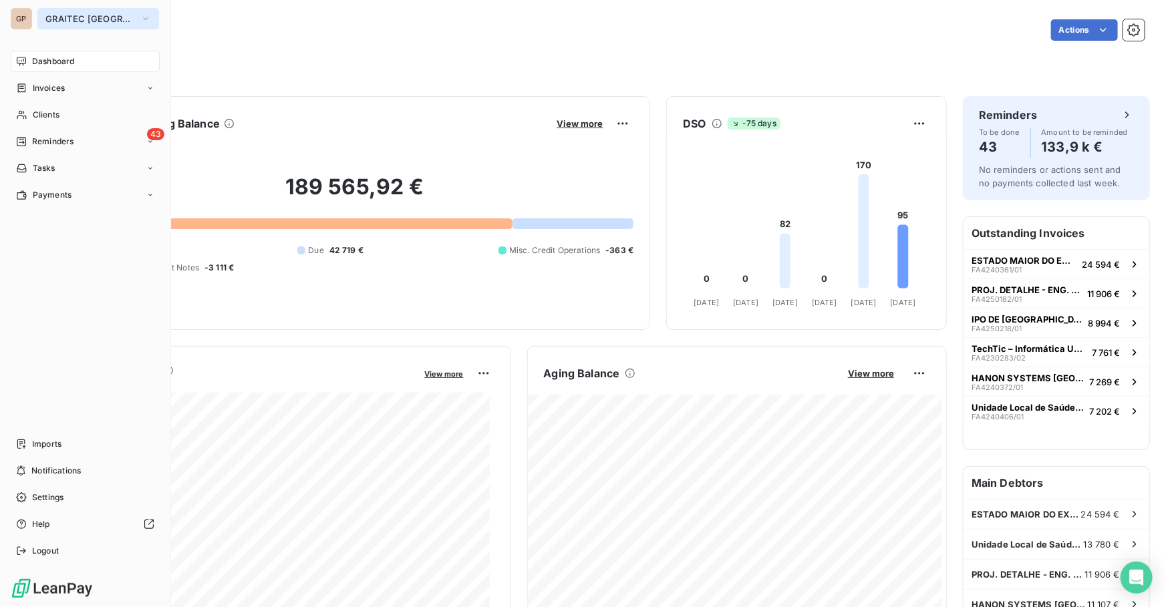
click at [86, 21] on span "GRAITEC [GEOGRAPHIC_DATA]" at bounding box center [90, 18] width 90 height 11
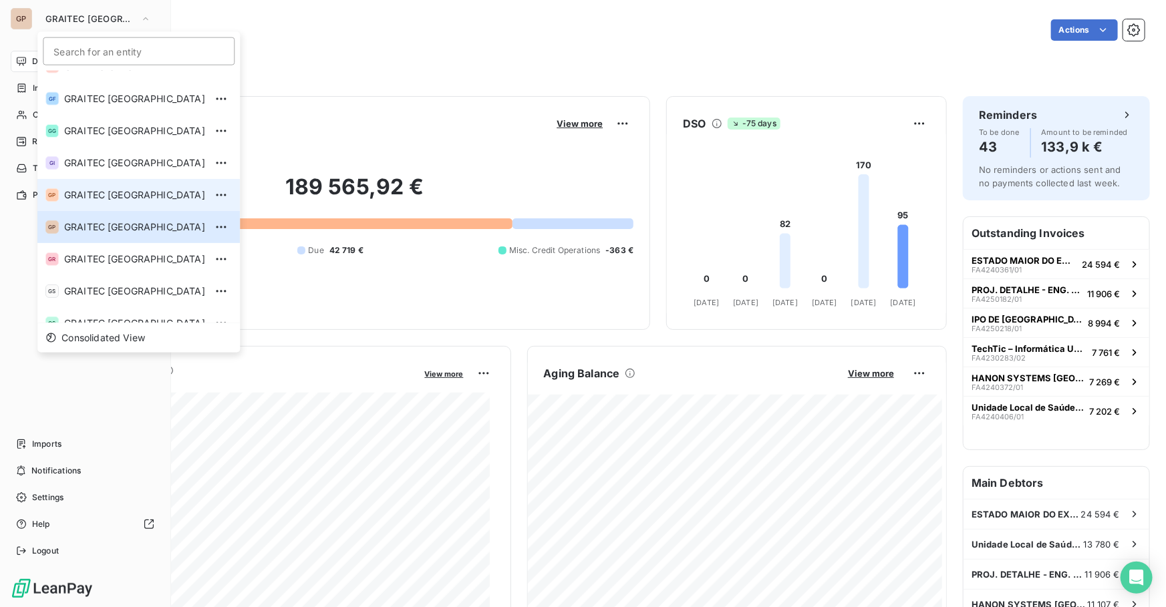
scroll to position [121, 0]
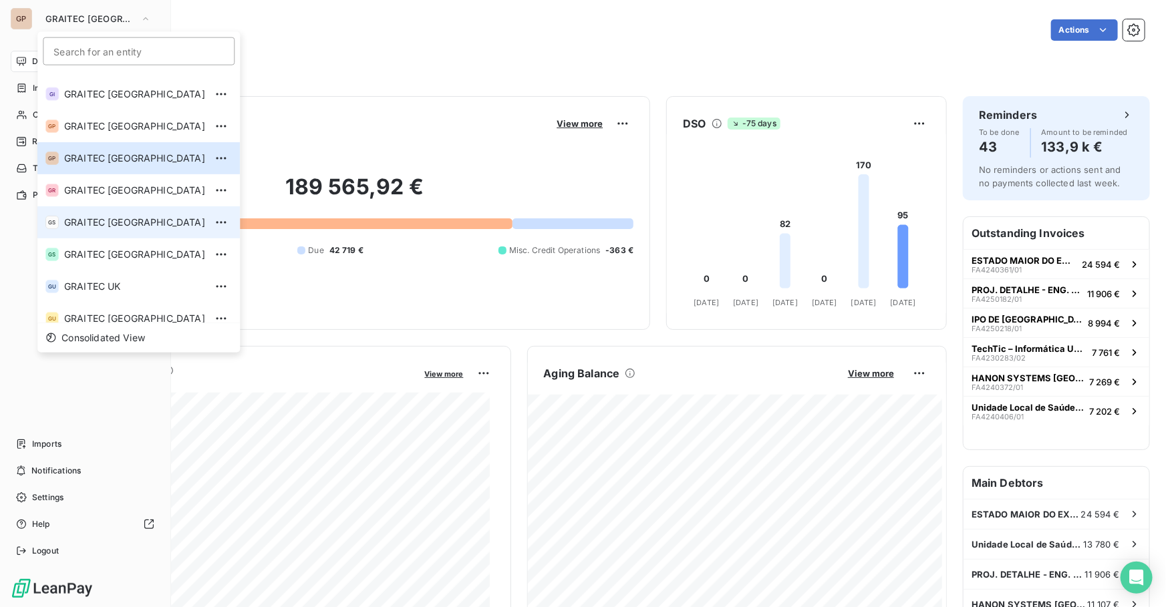
click at [105, 216] on span "GRAITEC [GEOGRAPHIC_DATA]" at bounding box center [134, 222] width 141 height 13
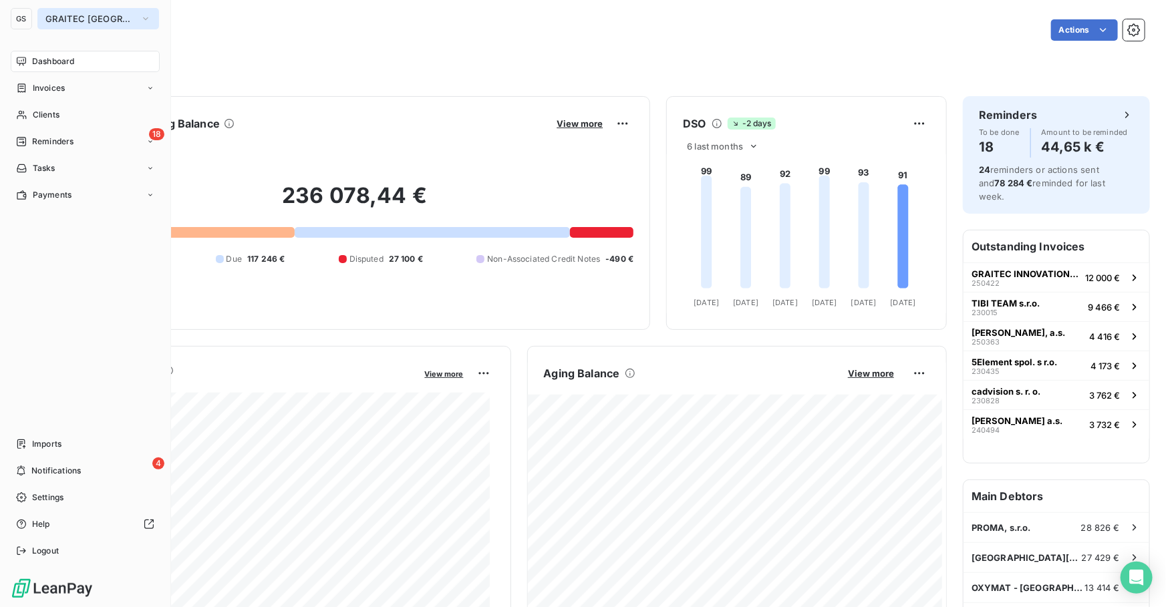
click at [116, 10] on button "GRAITEC [GEOGRAPHIC_DATA]" at bounding box center [98, 18] width 122 height 21
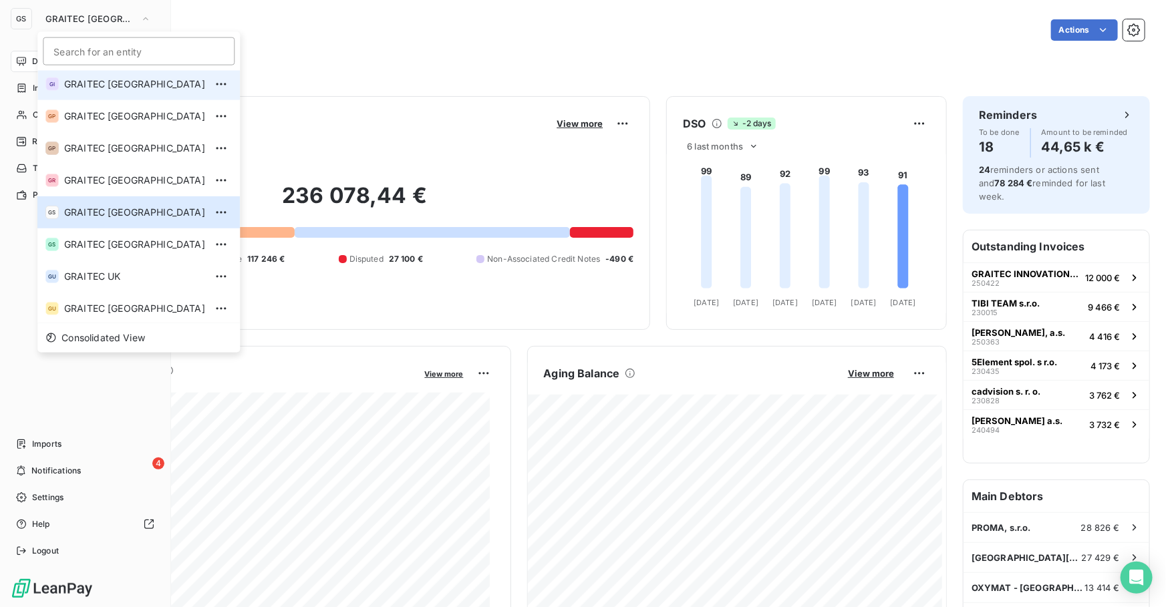
scroll to position [132, 0]
click at [104, 245] on span "GRAITEC [GEOGRAPHIC_DATA]" at bounding box center [134, 242] width 141 height 13
